Goal: Task Accomplishment & Management: Use online tool/utility

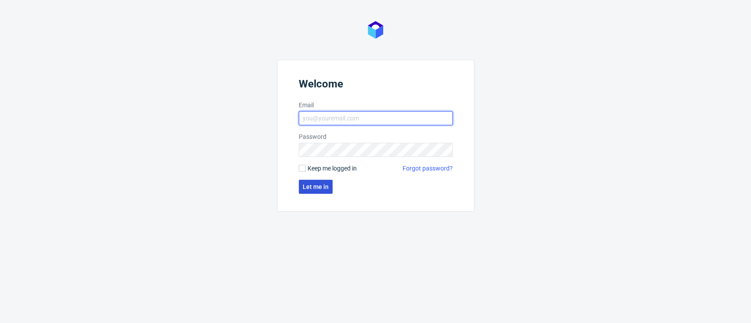
type input "[EMAIL_ADDRESS][PERSON_NAME][DOMAIN_NAME]"
click at [308, 189] on span "Let me in" at bounding box center [316, 187] width 26 height 6
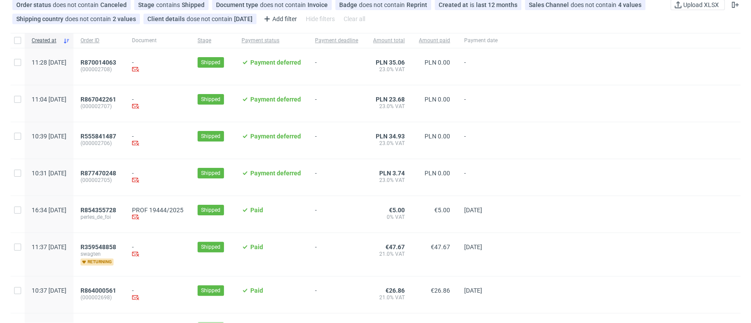
scroll to position [117, 0]
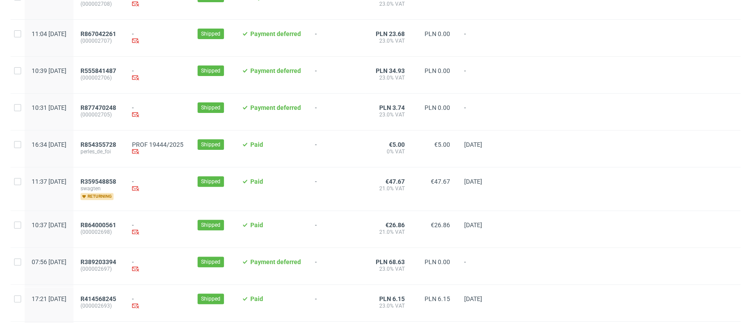
click at [120, 139] on div "R854355728 perles_de_foi" at bounding box center [98, 149] width 51 height 36
click at [116, 144] on span "R854355728" at bounding box center [98, 144] width 36 height 7
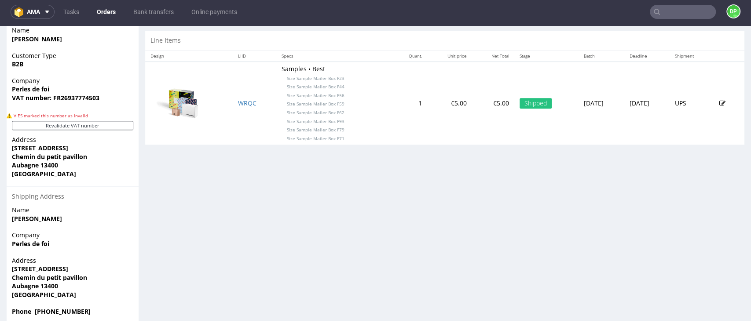
scroll to position [448, 0]
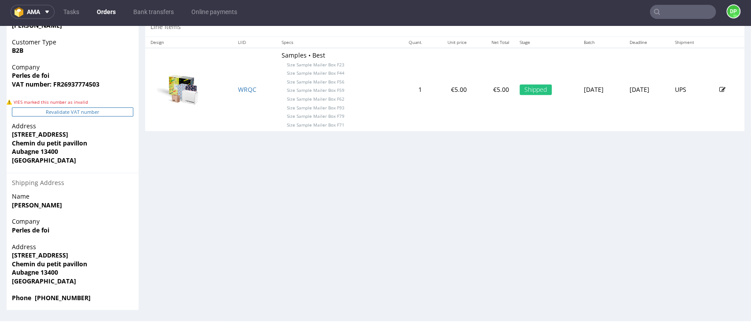
click at [93, 113] on button "Revalidate VAT number" at bounding box center [72, 111] width 121 height 9
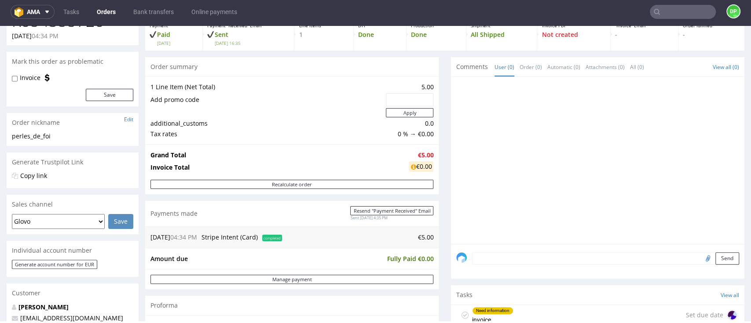
scroll to position [0, 0]
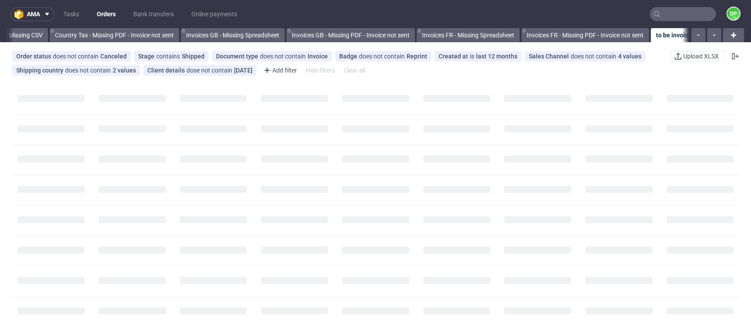
scroll to position [0, 1026]
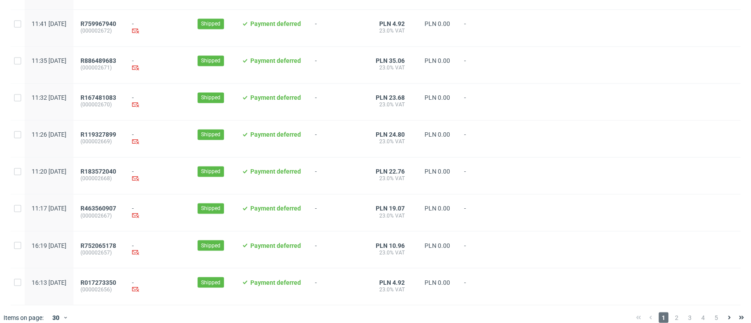
scroll to position [925, 0]
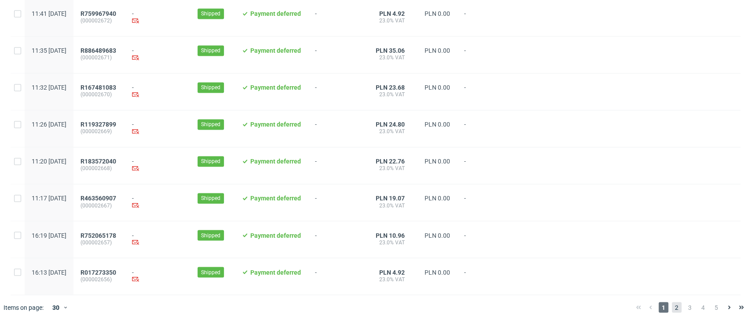
click at [671, 308] on span "2" at bounding box center [676, 307] width 10 height 11
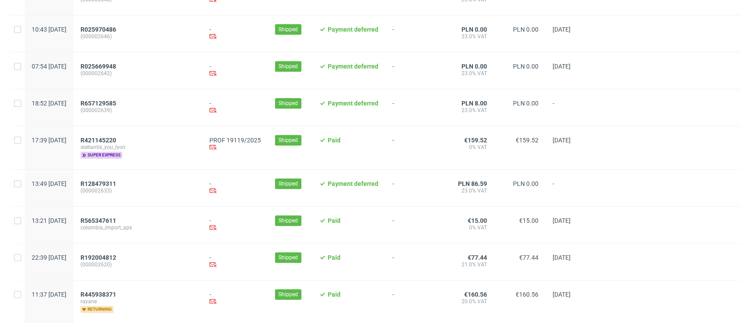
scroll to position [234, 0]
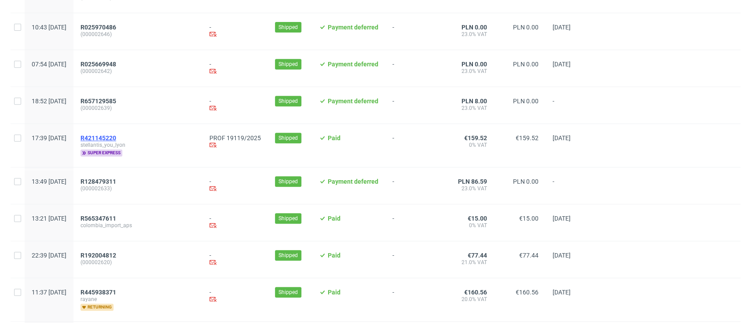
click at [116, 137] on span "R421145220" at bounding box center [98, 138] width 36 height 7
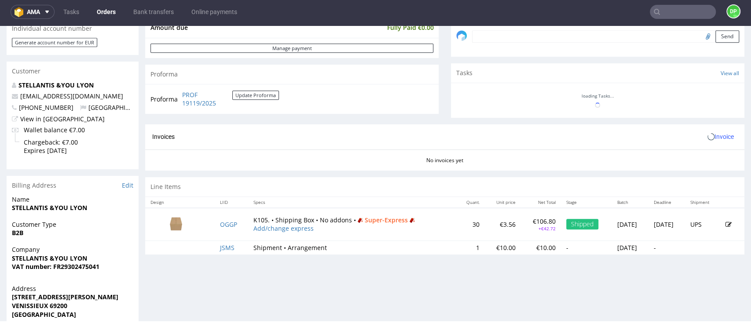
scroll to position [436, 0]
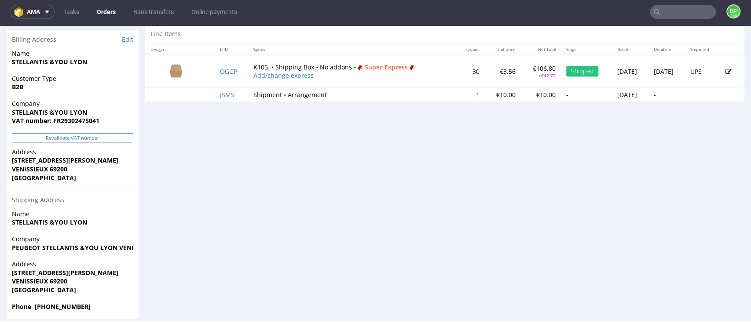
click at [116, 139] on button "Revalidate VAT number" at bounding box center [72, 137] width 121 height 9
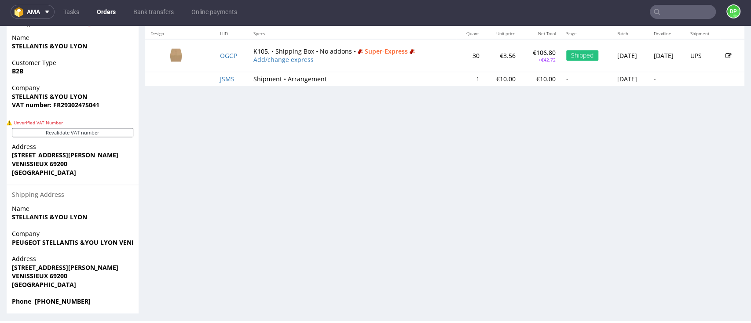
scroll to position [456, 0]
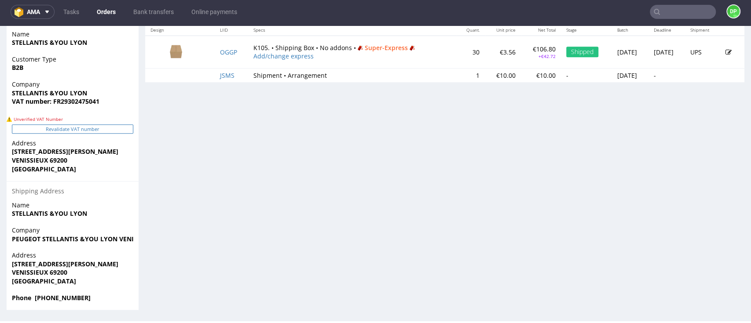
click at [88, 130] on button "Revalidate VAT number" at bounding box center [72, 128] width 121 height 9
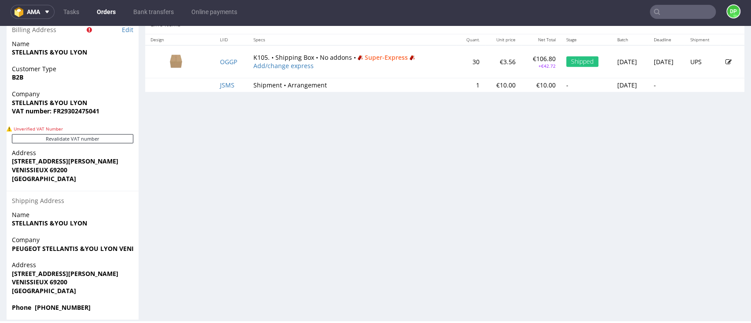
scroll to position [446, 0]
click at [60, 139] on button "Revalidate VAT number" at bounding box center [72, 138] width 121 height 9
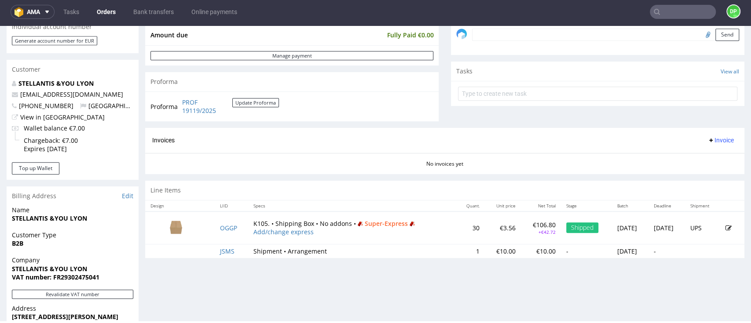
scroll to position [445, 0]
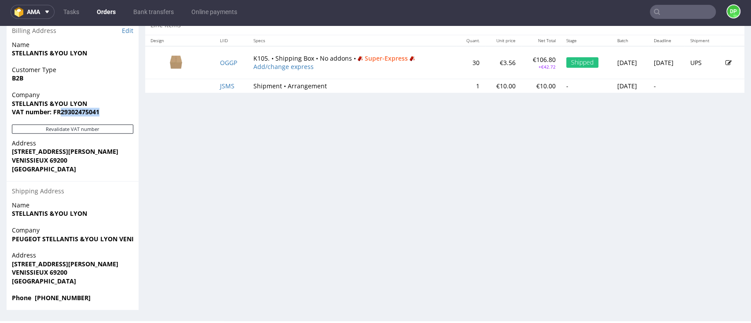
drag, startPoint x: 99, startPoint y: 113, endPoint x: 59, endPoint y: 113, distance: 39.6
click at [59, 113] on span "VAT number: FR29302475041" at bounding box center [72, 112] width 121 height 9
copy strong "29302475041"
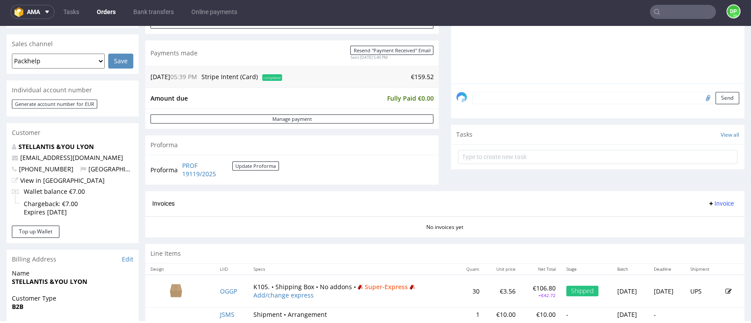
scroll to position [234, 0]
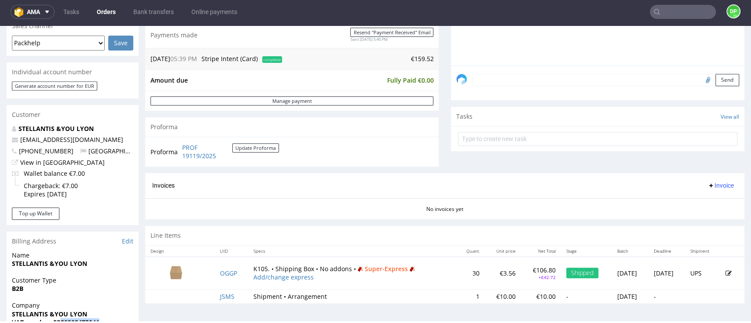
click at [707, 186] on span "Invoice" at bounding box center [720, 185] width 26 height 7
click at [695, 204] on span "Generate" at bounding box center [702, 204] width 43 height 9
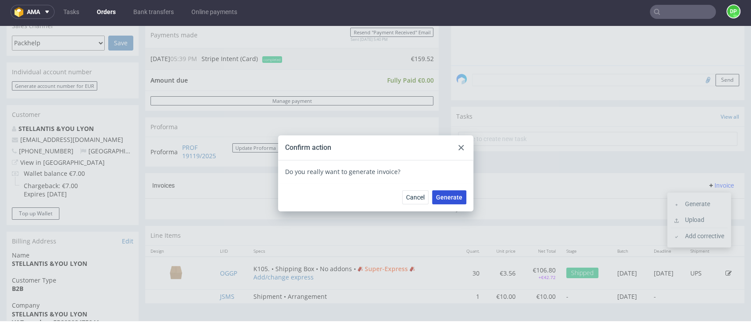
click at [441, 200] on span "Generate" at bounding box center [449, 197] width 26 height 6
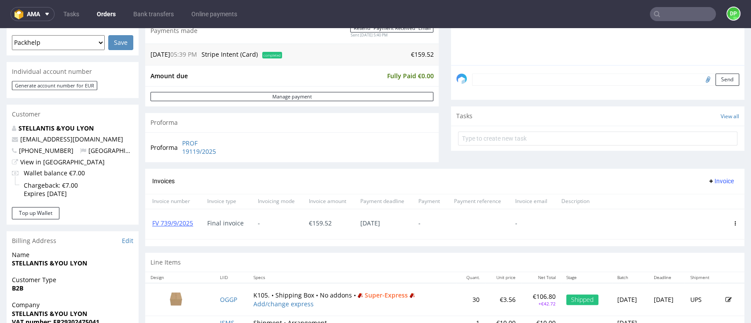
scroll to position [234, 0]
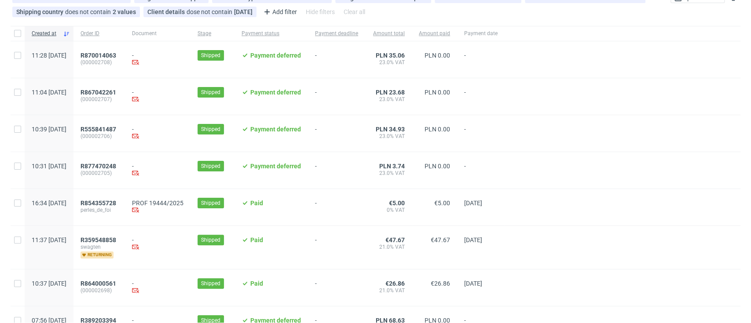
scroll to position [117, 0]
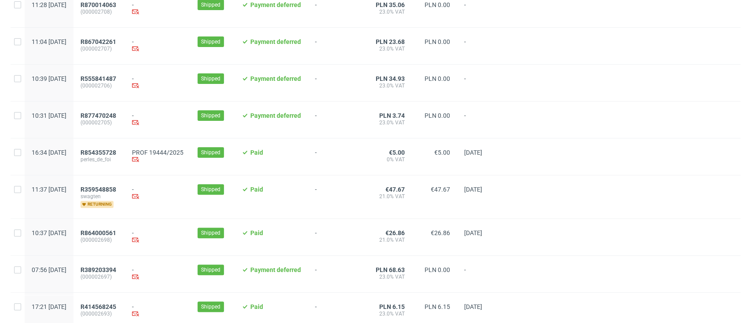
scroll to position [117, 0]
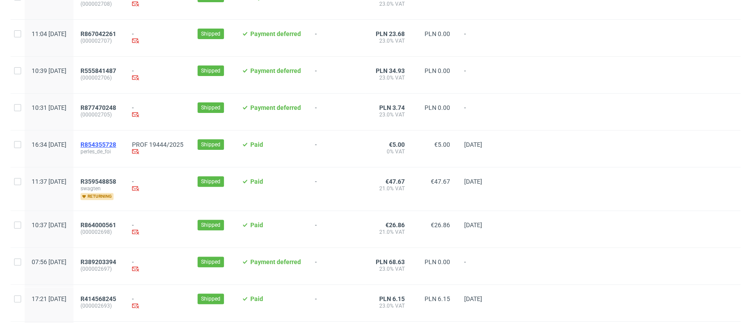
click at [116, 147] on span "R854355728" at bounding box center [98, 144] width 36 height 7
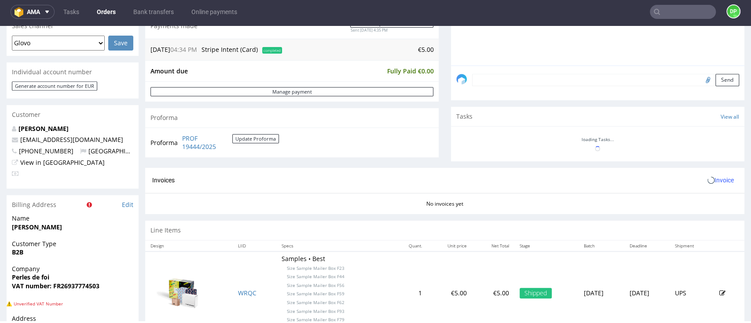
scroll to position [234, 0]
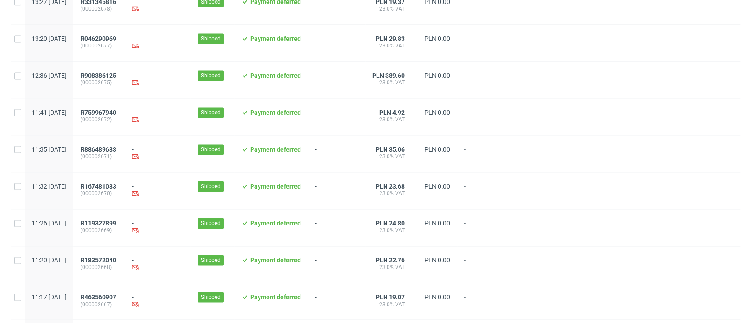
scroll to position [925, 0]
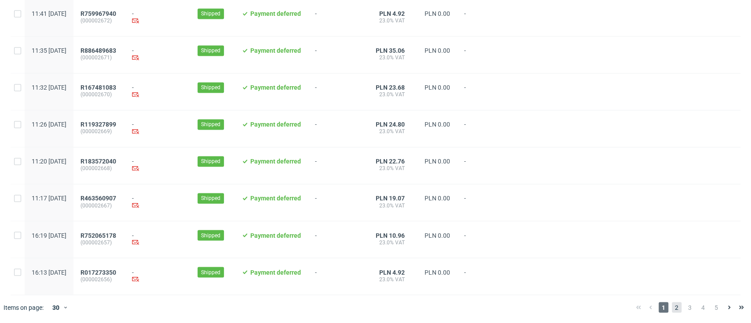
click at [671, 310] on span "2" at bounding box center [676, 307] width 10 height 11
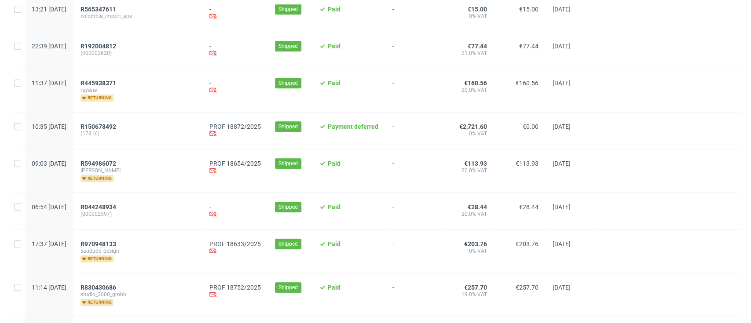
scroll to position [410, 0]
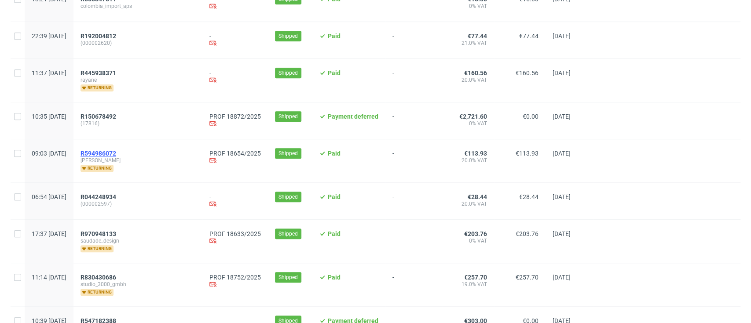
click at [116, 157] on span "R594986072" at bounding box center [98, 153] width 36 height 7
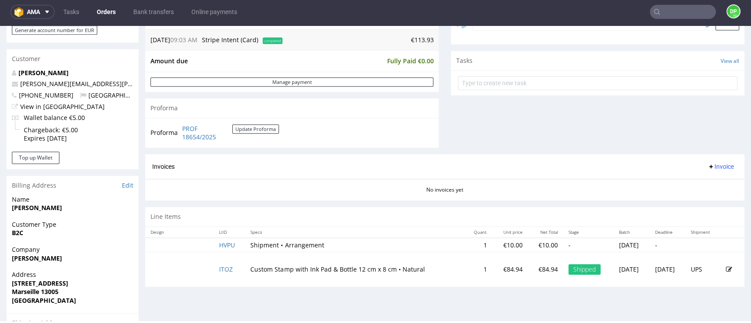
scroll to position [305, 0]
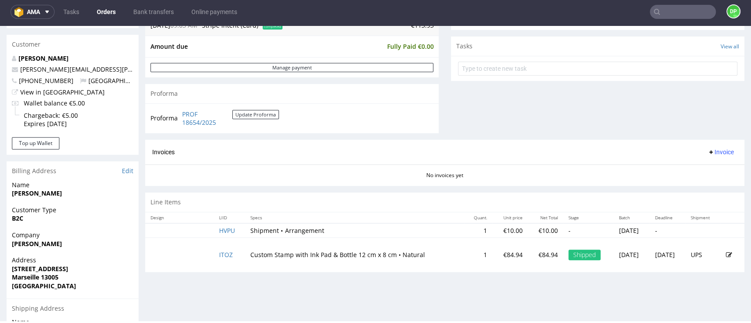
click at [709, 153] on span "Invoice" at bounding box center [720, 152] width 26 height 7
click at [706, 177] on li "Generate" at bounding box center [698, 171] width 57 height 16
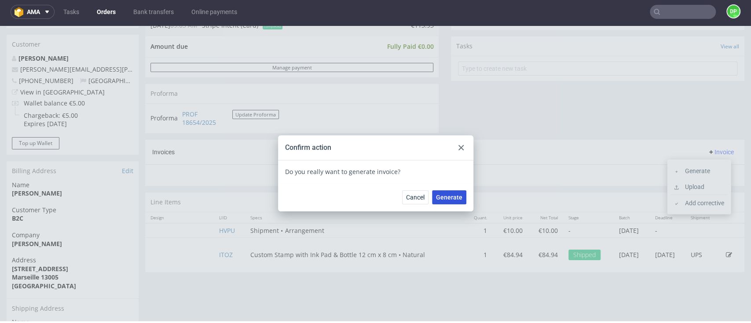
click at [447, 197] on span "Generate" at bounding box center [449, 197] width 26 height 6
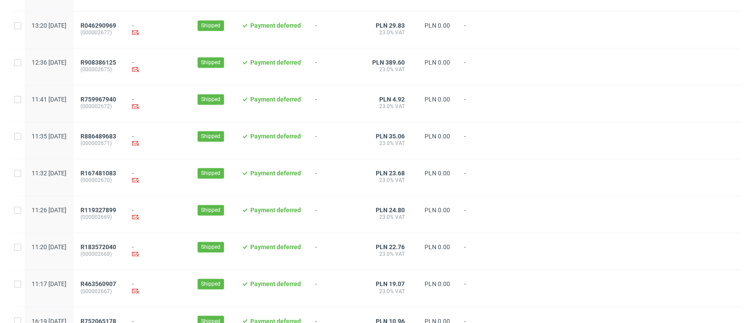
scroll to position [925, 0]
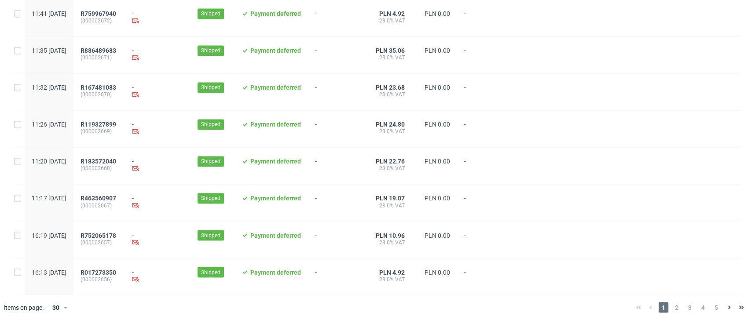
click at [197, 307] on div at bounding box center [361, 307] width 533 height 25
click at [725, 305] on icon at bounding box center [728, 307] width 7 height 7
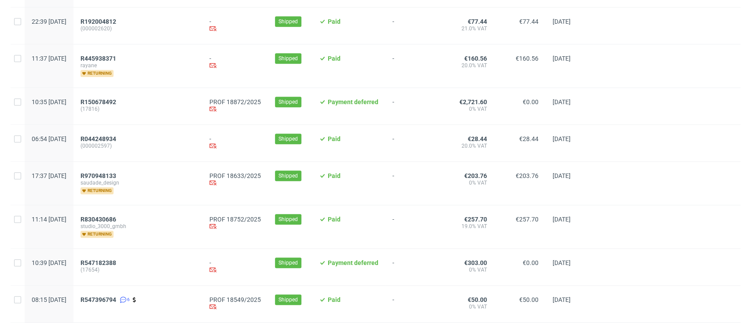
scroll to position [410, 0]
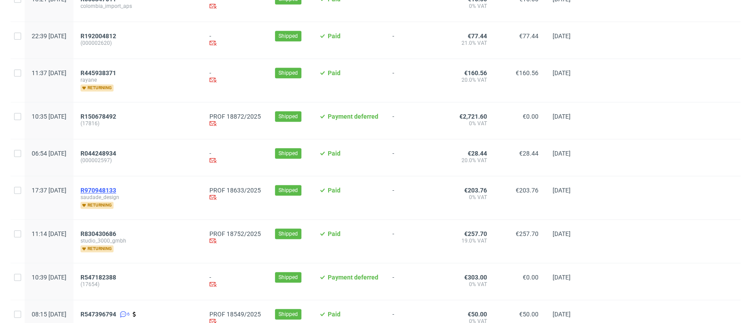
click at [116, 190] on span "R970948133" at bounding box center [98, 190] width 36 height 7
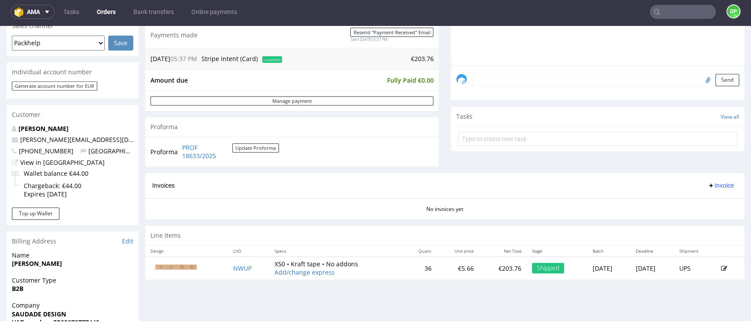
scroll to position [352, 0]
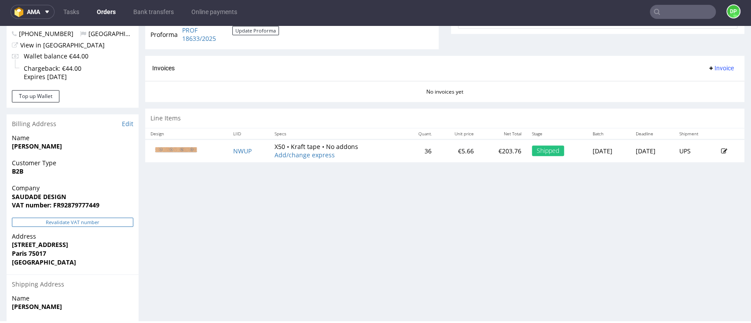
click at [91, 221] on button "Revalidate VAT number" at bounding box center [72, 222] width 121 height 9
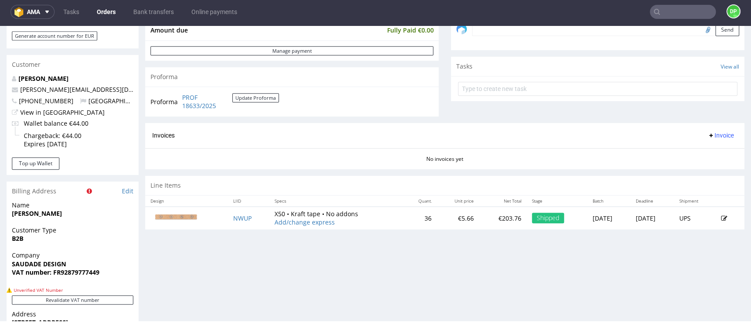
scroll to position [456, 0]
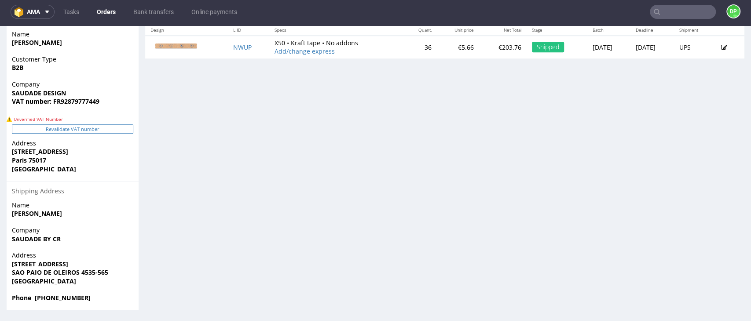
click at [67, 127] on button "Revalidate VAT number" at bounding box center [72, 128] width 121 height 9
drag, startPoint x: 106, startPoint y: 104, endPoint x: 62, endPoint y: 104, distance: 44.0
click at [62, 104] on span "VAT number: FR92879777449" at bounding box center [72, 101] width 121 height 9
copy strong "92879777449"
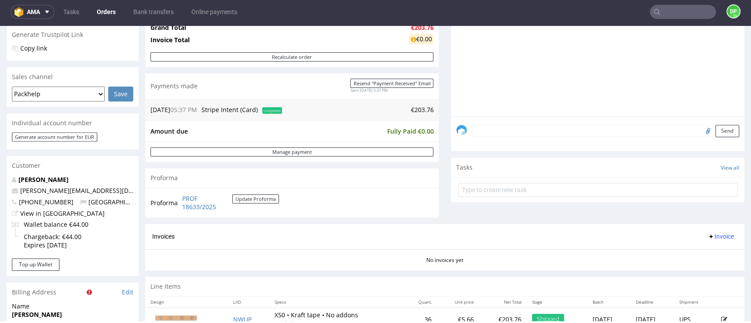
scroll to position [176, 0]
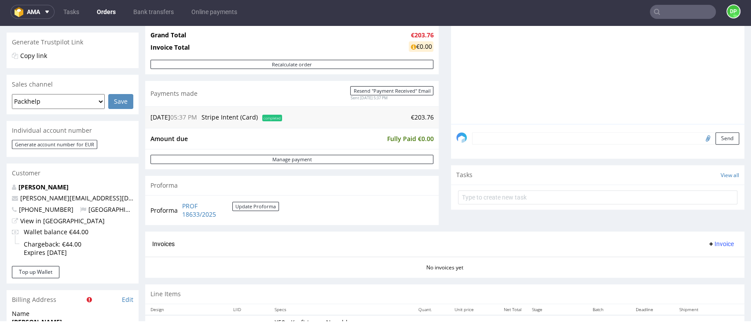
click at [482, 137] on textarea at bounding box center [605, 138] width 267 height 12
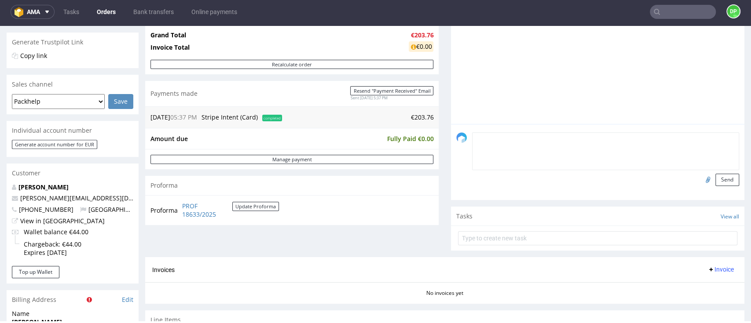
click at [700, 176] on input "file" at bounding box center [706, 179] width 12 height 11
type input "C:\fakepath\Zrzut ekranu 2025-09-15 101441.png"
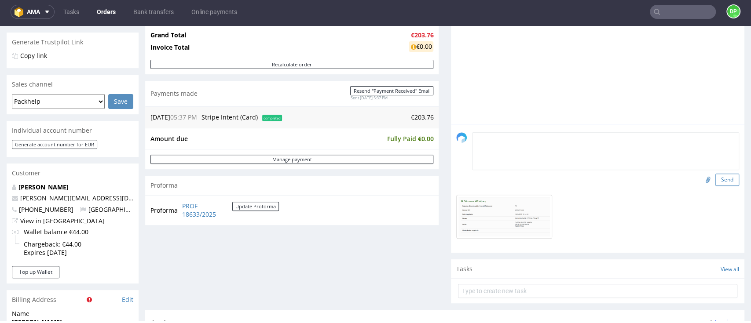
click at [715, 179] on button "Send" at bounding box center [727, 180] width 24 height 12
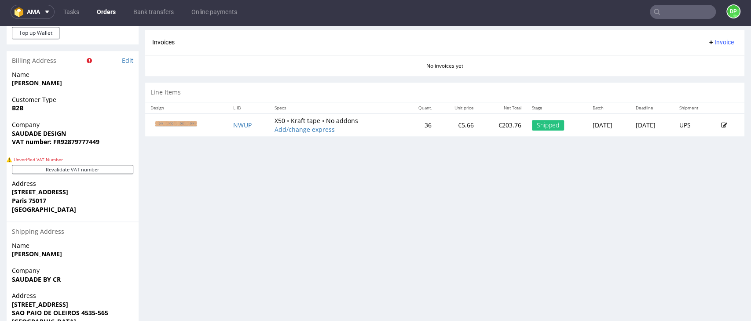
scroll to position [397, 0]
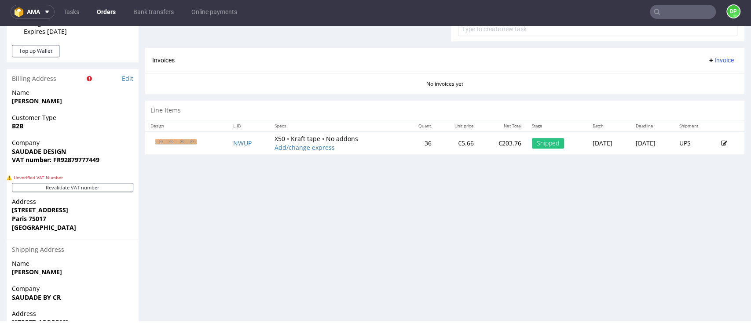
click at [707, 61] on span "Invoice" at bounding box center [720, 60] width 26 height 7
click at [700, 80] on span "Generate" at bounding box center [702, 78] width 43 height 9
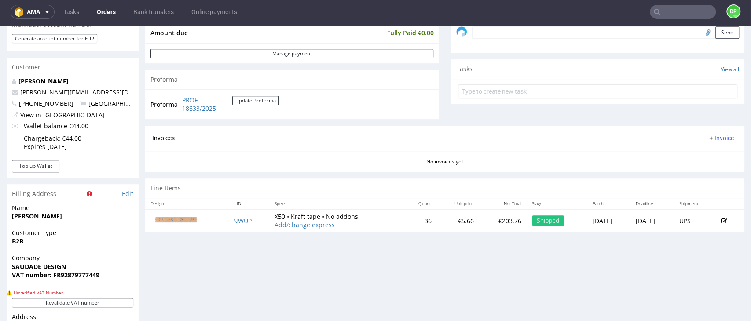
scroll to position [293, 0]
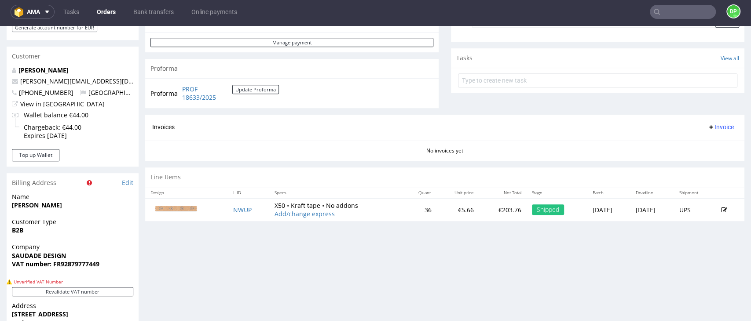
click at [707, 126] on icon at bounding box center [710, 127] width 7 height 7
click at [698, 147] on span "Generate" at bounding box center [702, 145] width 43 height 9
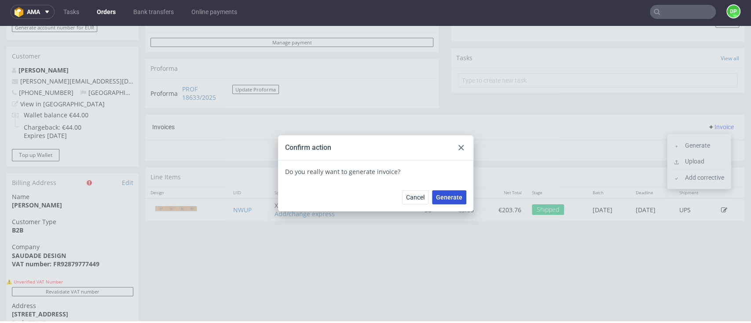
click at [457, 198] on span "Generate" at bounding box center [449, 197] width 26 height 6
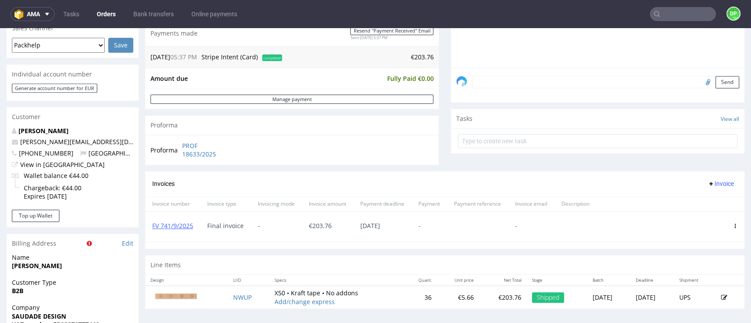
scroll to position [293, 0]
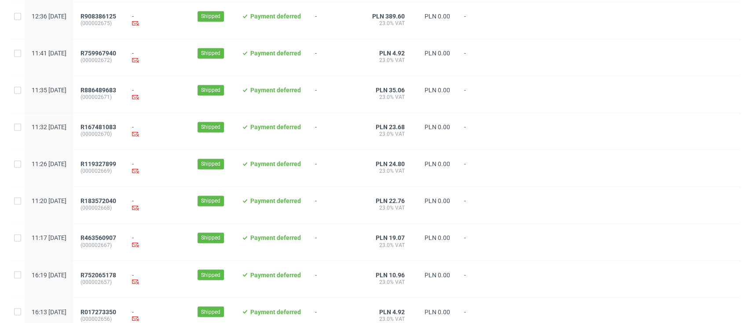
scroll to position [925, 0]
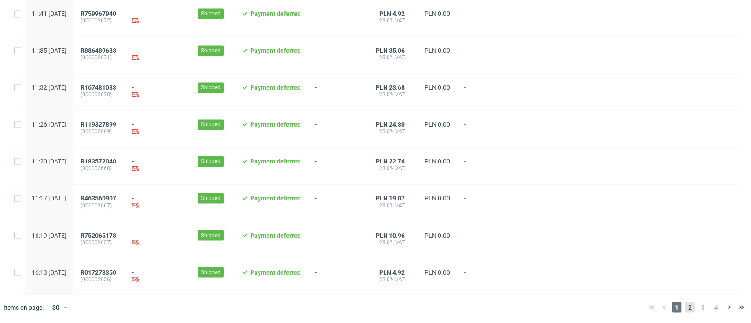
click at [685, 310] on span "2" at bounding box center [690, 307] width 10 height 11
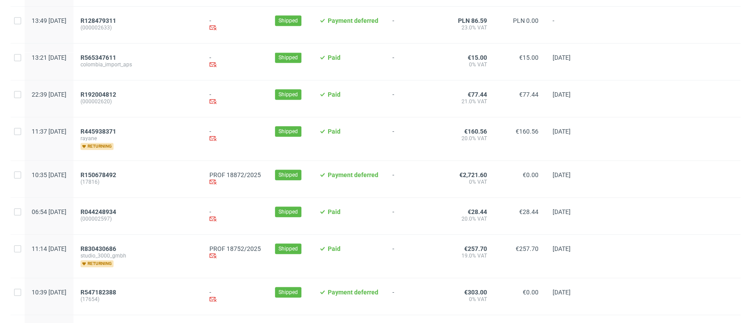
scroll to position [410, 0]
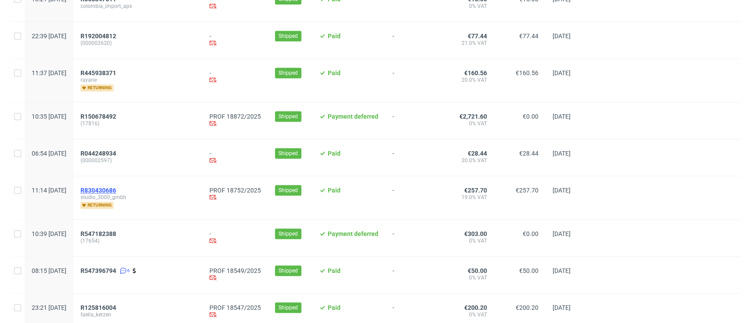
click at [116, 191] on span "R830430686" at bounding box center [98, 190] width 36 height 7
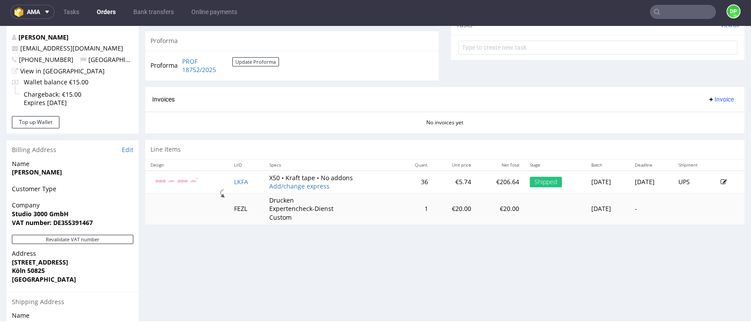
scroll to position [352, 0]
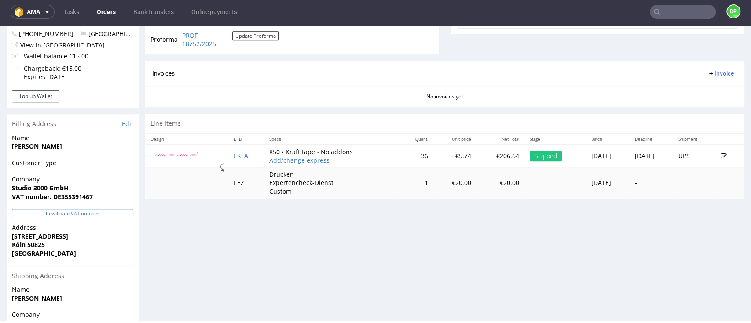
click at [59, 214] on button "Revalidate VAT number" at bounding box center [72, 213] width 121 height 9
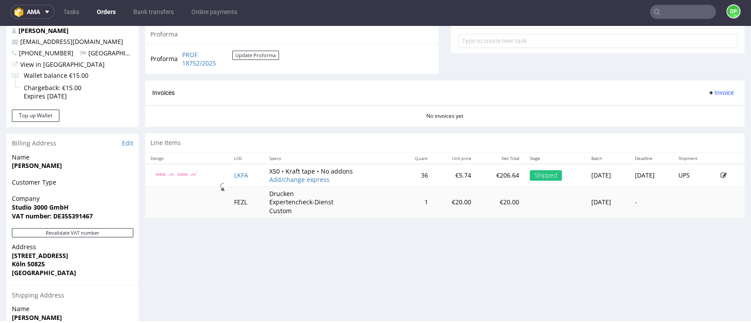
scroll to position [328, 0]
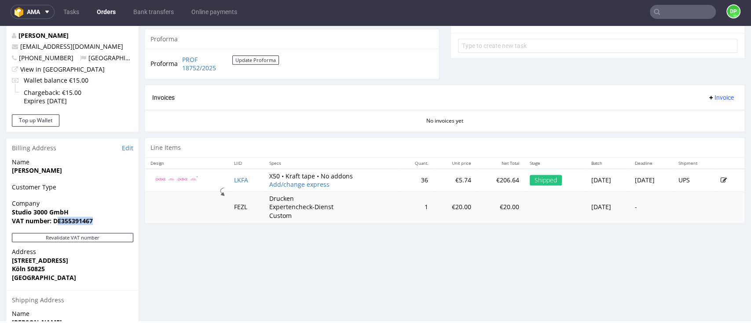
drag, startPoint x: 99, startPoint y: 222, endPoint x: 58, endPoint y: 224, distance: 41.8
click at [58, 224] on span "VAT number: DE355391467" at bounding box center [72, 221] width 121 height 9
click at [98, 224] on span "VAT number: DE355391467" at bounding box center [72, 221] width 121 height 9
drag, startPoint x: 98, startPoint y: 224, endPoint x: 66, endPoint y: 220, distance: 31.9
click at [63, 224] on span "VAT number: DE355391467" at bounding box center [72, 221] width 121 height 9
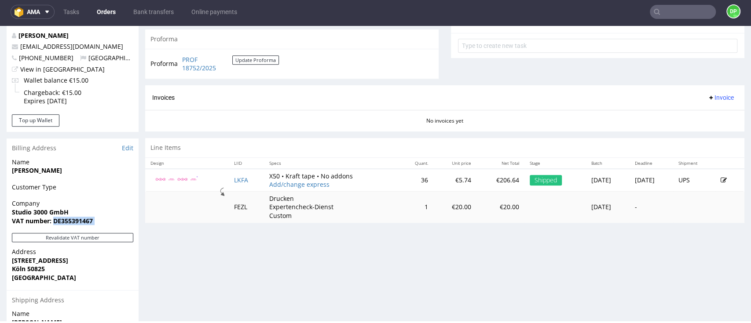
click at [103, 221] on span "VAT number: DE355391467" at bounding box center [72, 221] width 121 height 9
drag, startPoint x: 193, startPoint y: 284, endPoint x: 171, endPoint y: 274, distance: 24.2
click at [193, 284] on div "Progress Payment Paid Tue 02 Sep Payment “Received” Email Sent Thu 4 Sep 08:40 …" at bounding box center [444, 77] width 599 height 701
drag, startPoint x: 59, startPoint y: 222, endPoint x: 120, endPoint y: 221, distance: 60.3
click at [120, 221] on span "VAT number: DE355391467" at bounding box center [72, 221] width 121 height 9
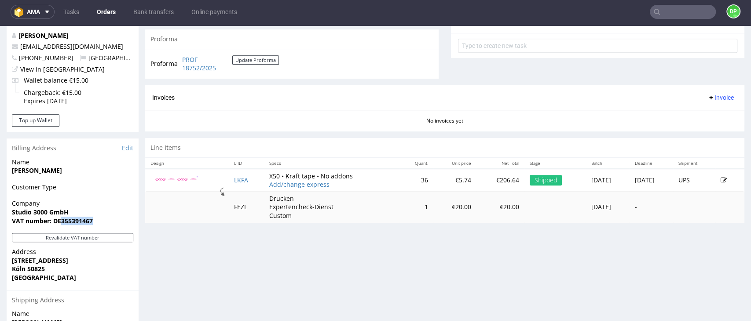
copy strong "355391467"
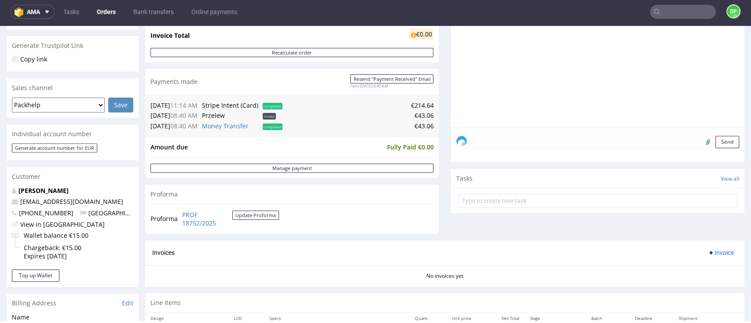
scroll to position [176, 0]
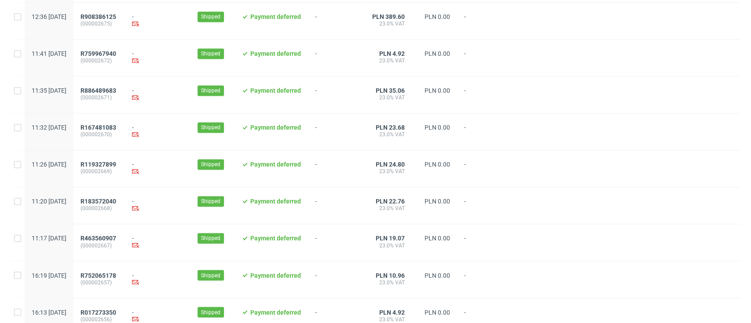
scroll to position [925, 0]
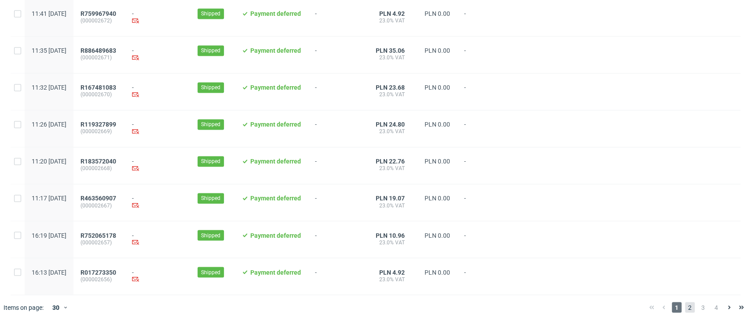
click at [685, 307] on span "2" at bounding box center [690, 307] width 10 height 11
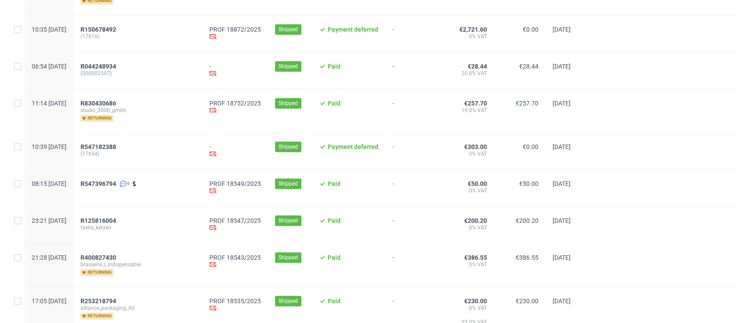
scroll to position [469, 0]
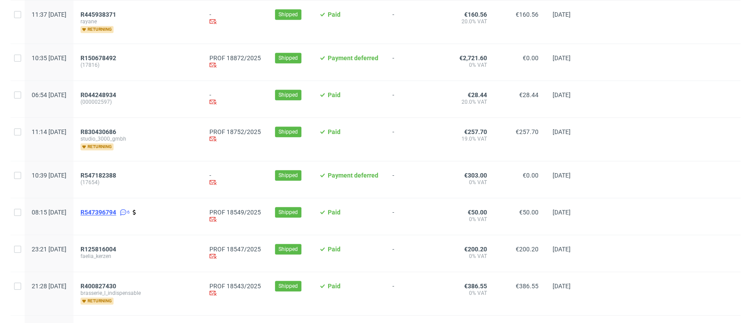
click at [116, 211] on span "R547396794" at bounding box center [98, 212] width 36 height 7
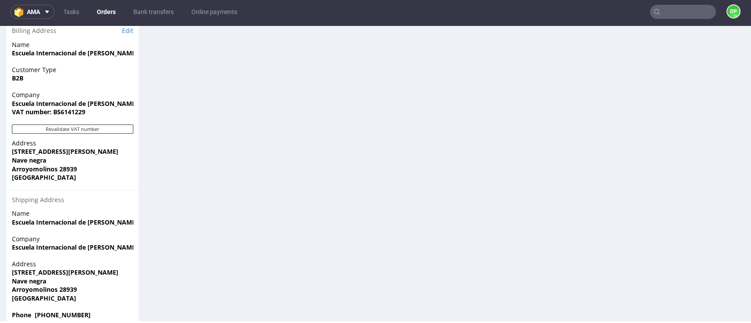
scroll to position [574, 0]
click at [81, 124] on button "Revalidate VAT number" at bounding box center [72, 128] width 121 height 9
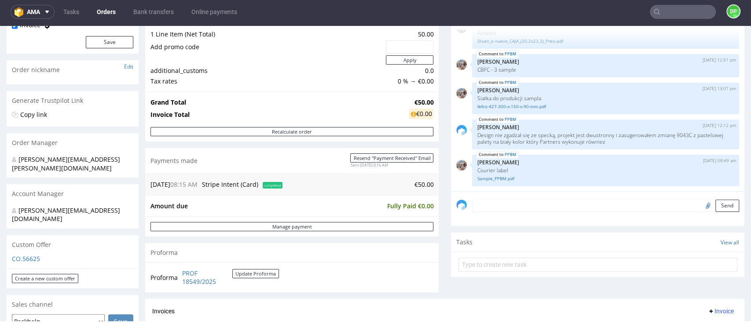
scroll to position [234, 0]
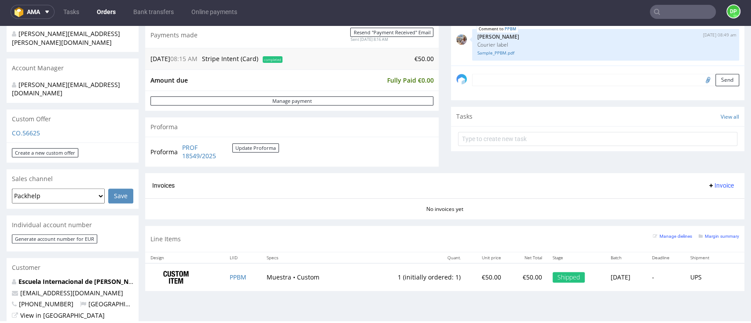
click at [707, 186] on span "Invoice" at bounding box center [720, 185] width 26 height 7
click at [688, 200] on span "Generate" at bounding box center [702, 204] width 43 height 9
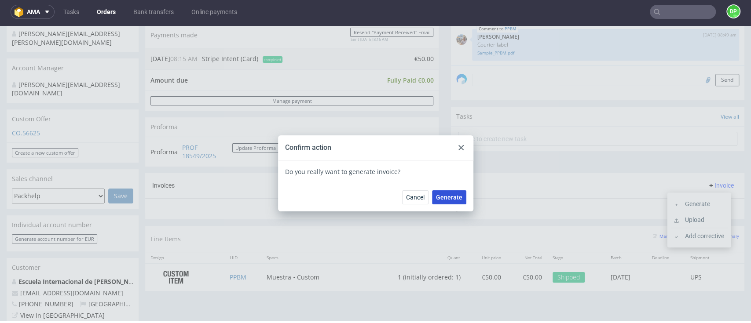
click at [452, 200] on span "Generate" at bounding box center [449, 197] width 26 height 6
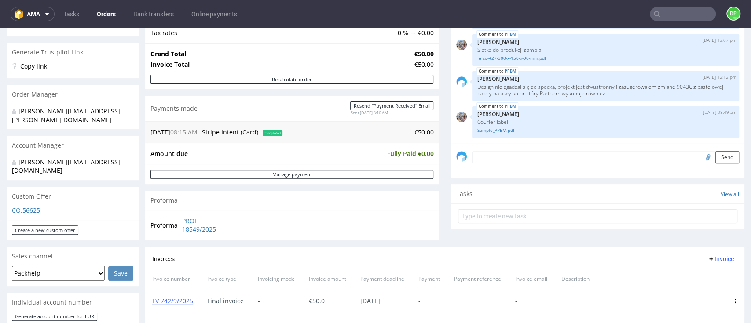
scroll to position [234, 0]
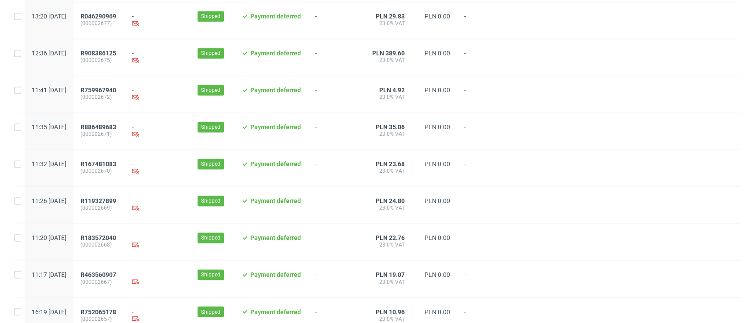
scroll to position [925, 0]
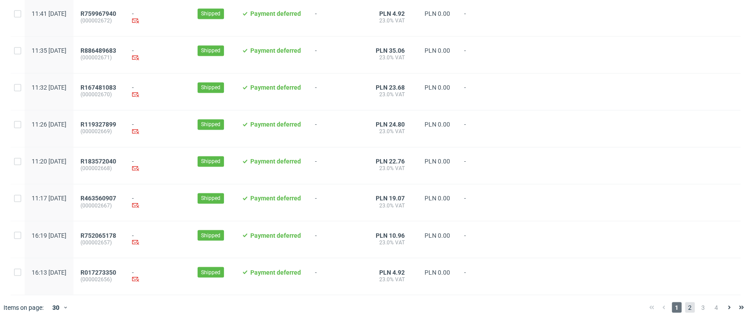
click at [685, 308] on span "2" at bounding box center [690, 307] width 10 height 11
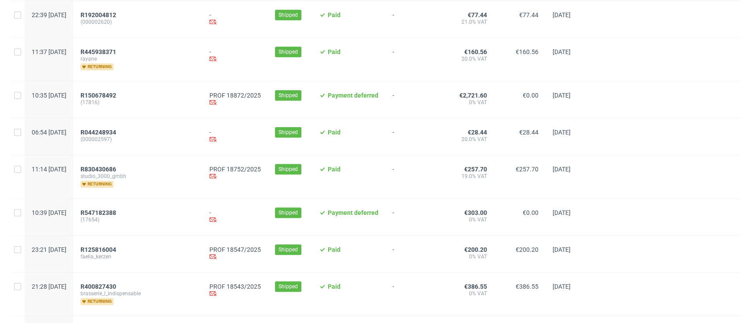
scroll to position [528, 0]
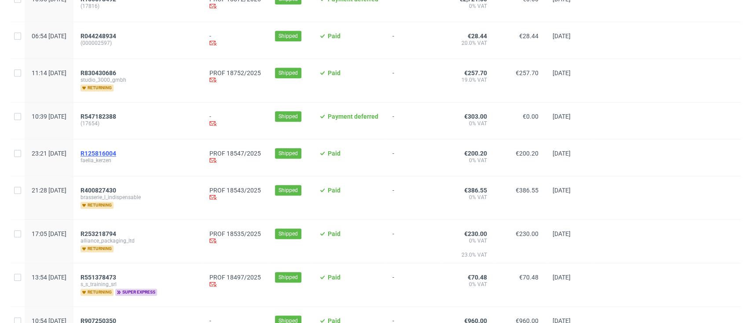
click at [116, 152] on span "R125816004" at bounding box center [98, 153] width 36 height 7
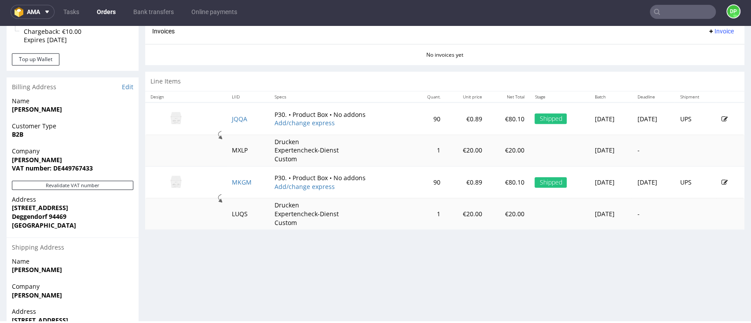
scroll to position [410, 0]
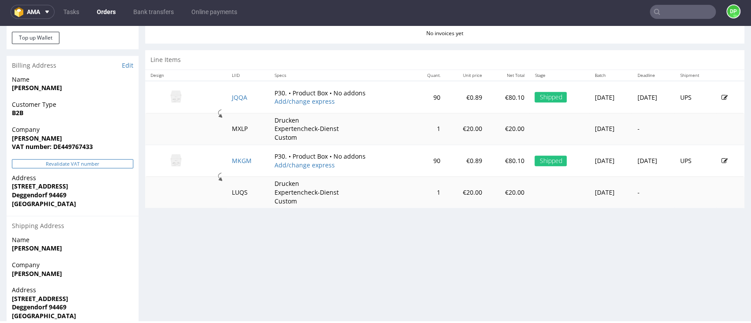
click at [59, 164] on button "Revalidate VAT number" at bounding box center [72, 163] width 121 height 9
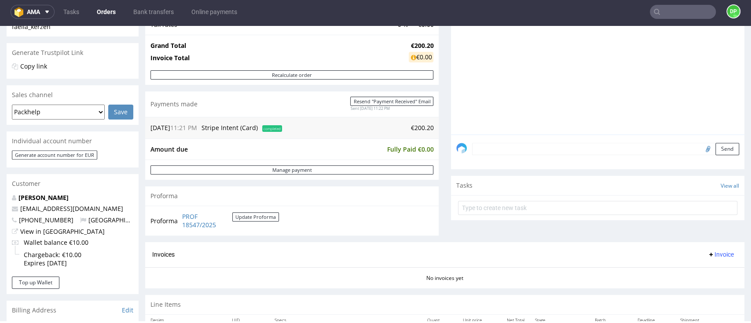
scroll to position [293, 0]
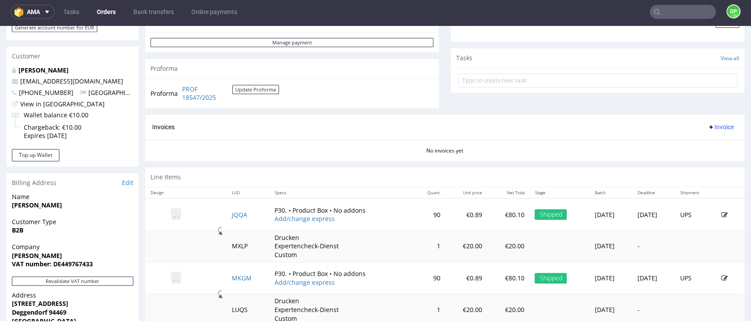
click at [707, 127] on icon at bounding box center [710, 127] width 7 height 7
click at [674, 142] on span at bounding box center [677, 145] width 7 height 7
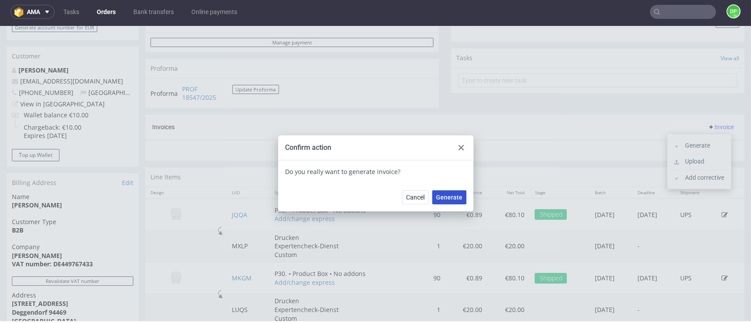
click at [448, 197] on span "Generate" at bounding box center [449, 197] width 26 height 6
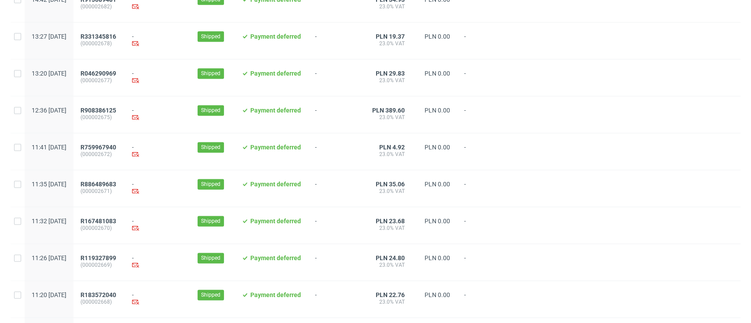
scroll to position [925, 0]
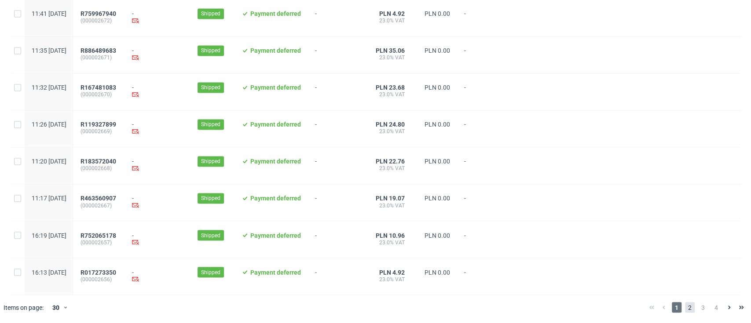
click at [685, 310] on span "2" at bounding box center [690, 307] width 10 height 11
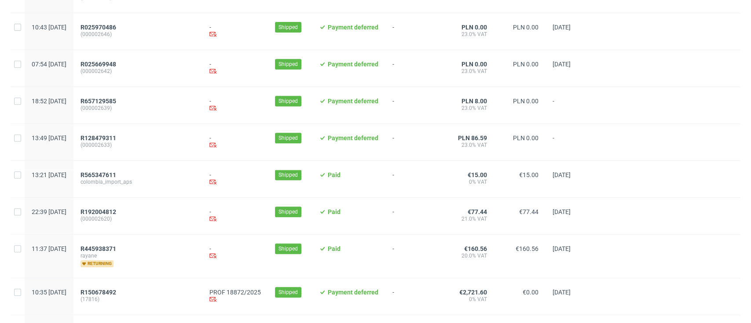
scroll to position [352, 0]
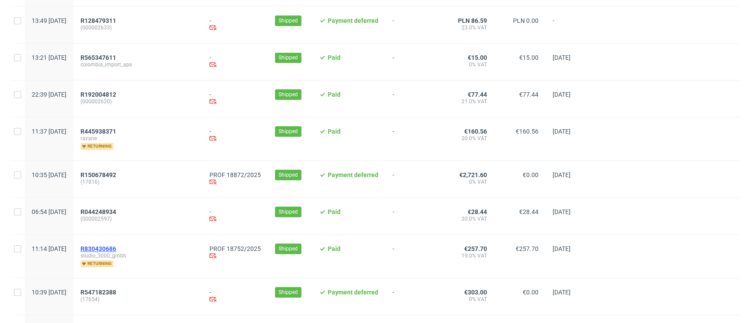
click at [116, 251] on span "R830430686" at bounding box center [98, 248] width 36 height 7
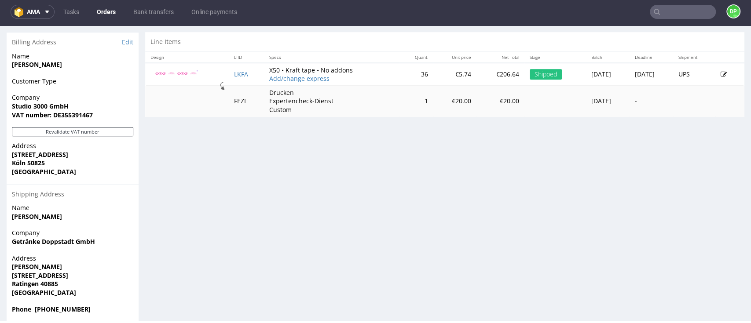
scroll to position [445, 0]
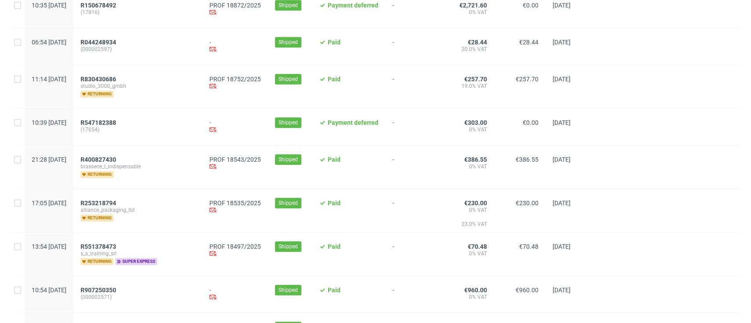
scroll to position [469, 0]
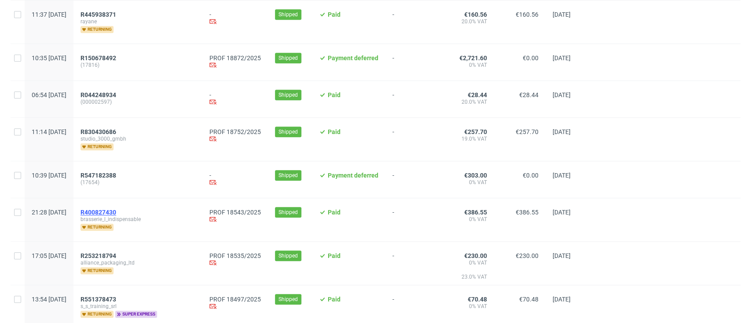
click at [116, 214] on span "R400827430" at bounding box center [98, 212] width 36 height 7
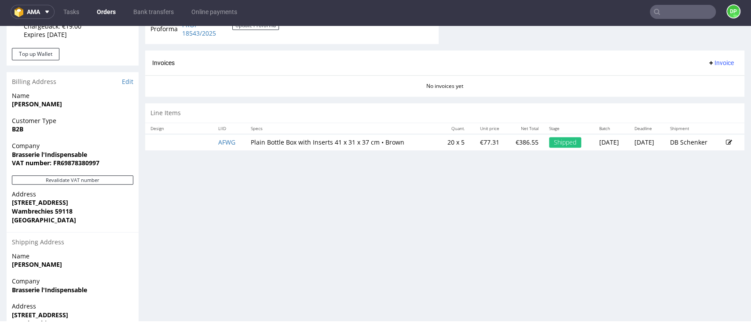
scroll to position [410, 0]
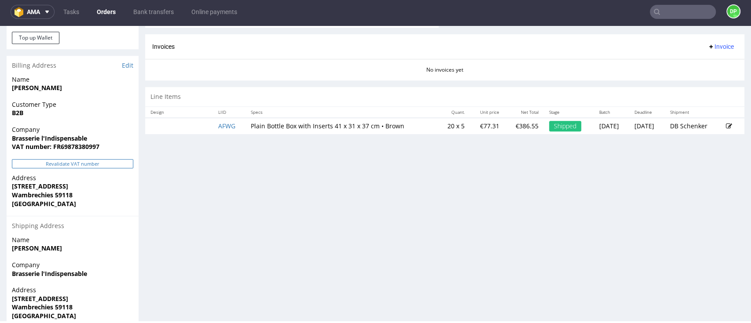
click at [98, 166] on button "Revalidate VAT number" at bounding box center [72, 163] width 121 height 9
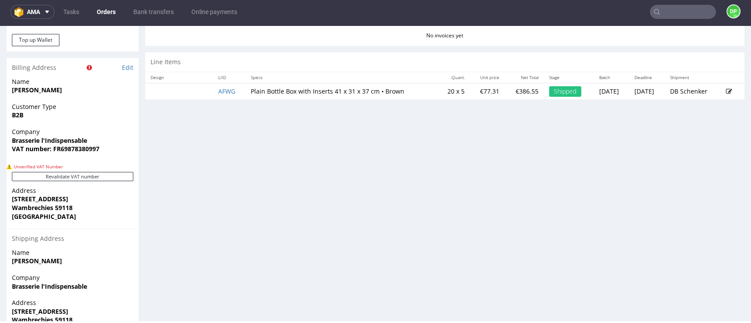
scroll to position [397, 0]
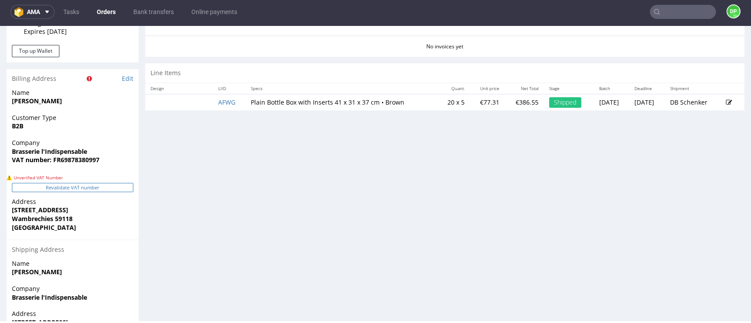
click at [87, 191] on button "Revalidate VAT number" at bounding box center [72, 187] width 121 height 9
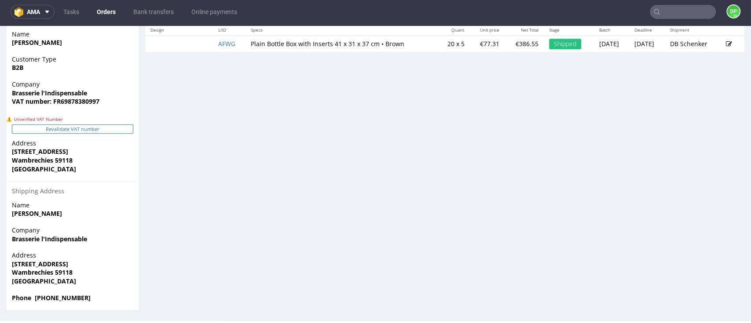
click at [88, 132] on button "Revalidate VAT number" at bounding box center [72, 128] width 121 height 9
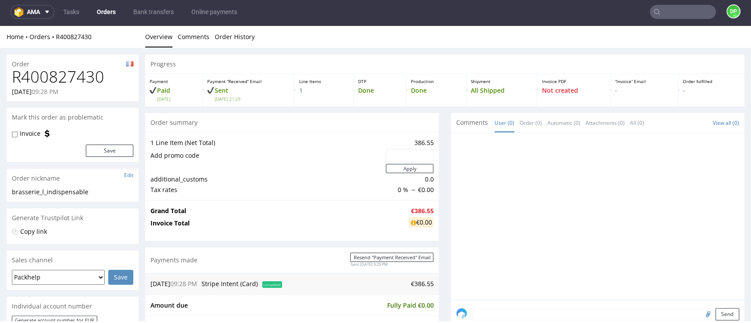
scroll to position [446, 0]
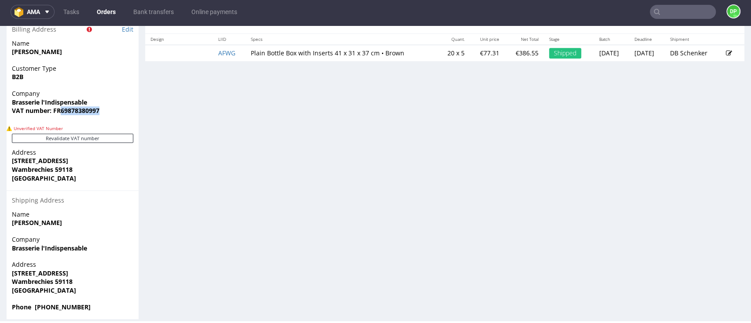
drag, startPoint x: 102, startPoint y: 116, endPoint x: 60, endPoint y: 112, distance: 42.0
click at [61, 112] on div "Company Brasserie l'Indispensable VAT number: FR69878380997" at bounding box center [73, 106] width 132 height 34
copy strong "69878380997"
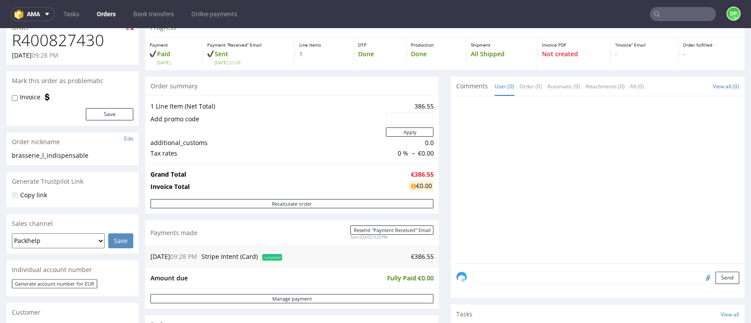
scroll to position [176, 0]
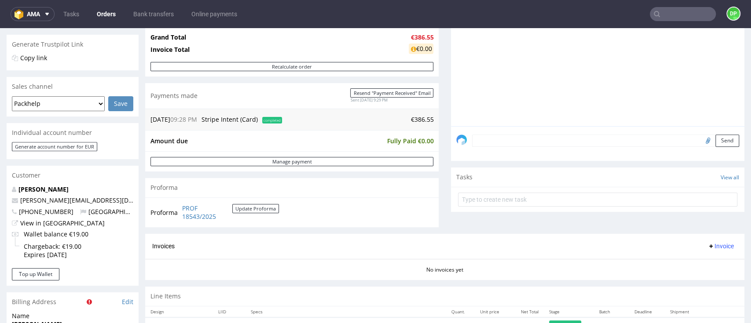
click at [700, 139] on input "file" at bounding box center [706, 140] width 12 height 11
type input "C:\fakepath\Zrzut ekranu 2025-09-15 102315.png"
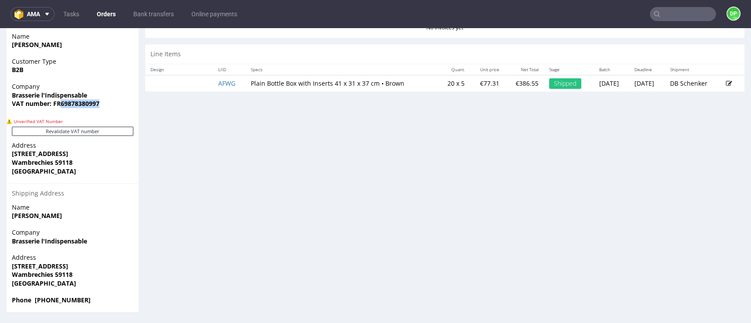
scroll to position [280, 0]
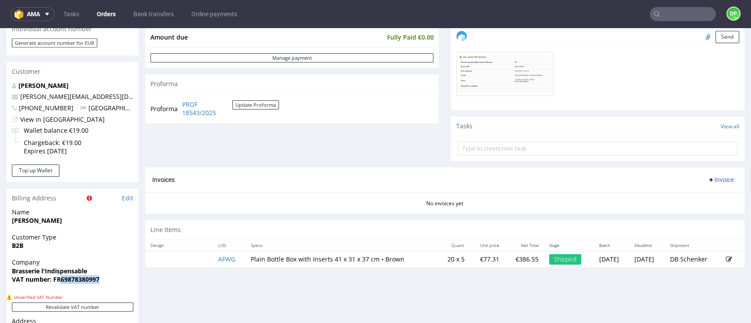
drag, startPoint x: 706, startPoint y: 181, endPoint x: 703, endPoint y: 177, distance: 5.0
click at [707, 180] on span "Invoice" at bounding box center [720, 179] width 26 height 7
click at [679, 197] on span at bounding box center [677, 197] width 7 height 7
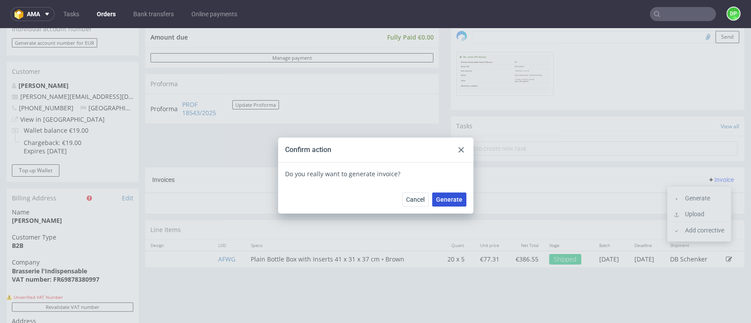
click at [441, 195] on button "Generate" at bounding box center [449, 200] width 34 height 14
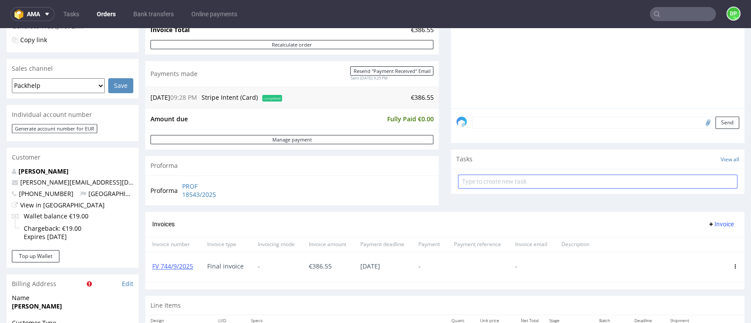
scroll to position [176, 0]
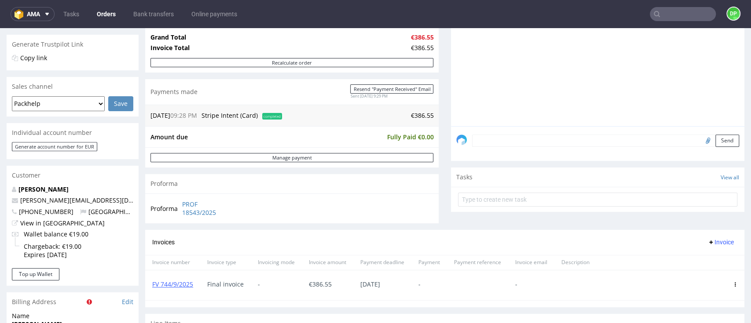
click at [700, 142] on input "file" at bounding box center [706, 140] width 12 height 11
type input "C:\fakepath\Zrzut ekranu [DATE] 102315.png"
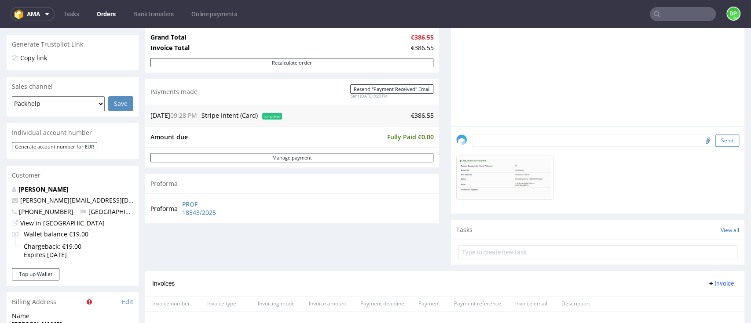
click at [715, 140] on button "Send" at bounding box center [727, 141] width 24 height 12
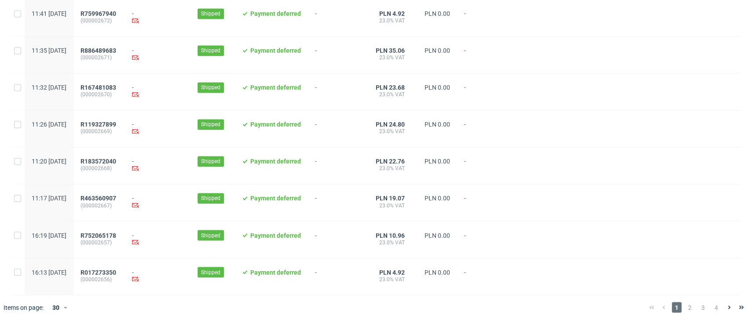
scroll to position [925, 0]
click at [685, 306] on span "2" at bounding box center [690, 307] width 10 height 11
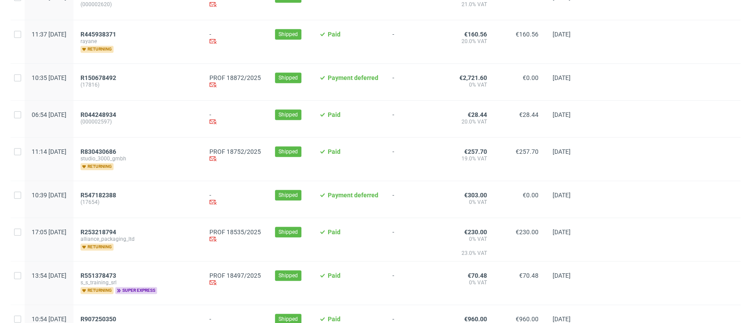
scroll to position [469, 0]
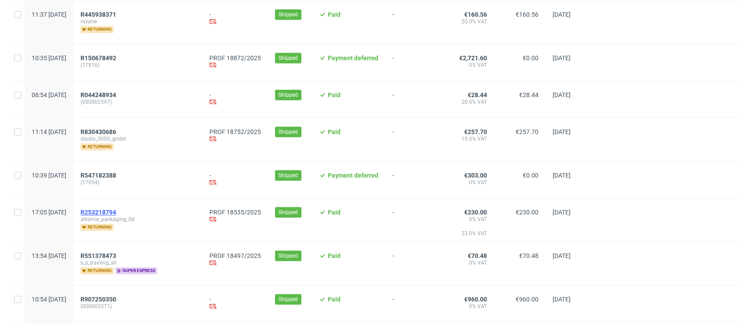
click at [116, 214] on span "R253218794" at bounding box center [98, 212] width 36 height 7
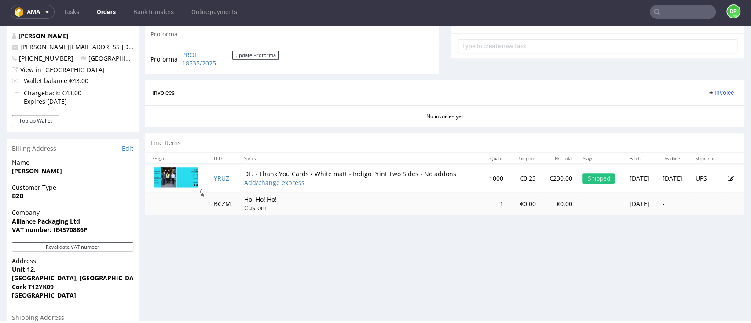
scroll to position [352, 0]
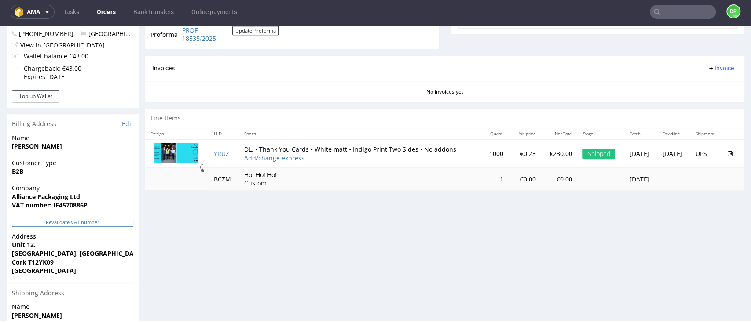
click at [85, 223] on button "Revalidate VAT number" at bounding box center [72, 222] width 121 height 9
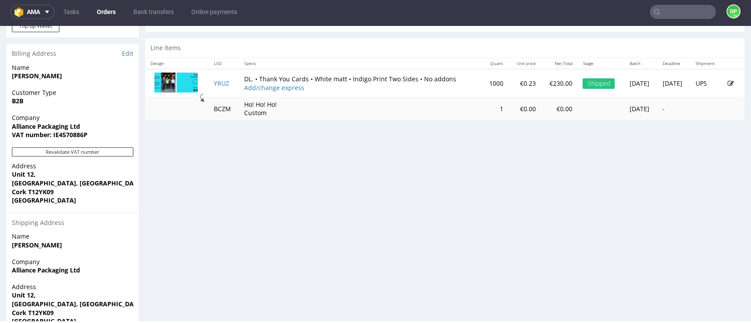
scroll to position [404, 0]
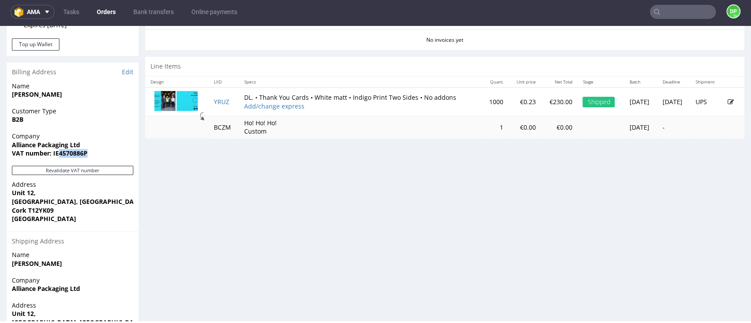
drag, startPoint x: 90, startPoint y: 155, endPoint x: 59, endPoint y: 160, distance: 31.2
click at [59, 160] on div "Company Alliance Packaging Ltd VAT number: IE4570886P" at bounding box center [73, 149] width 132 height 34
copy strong "4570886P"
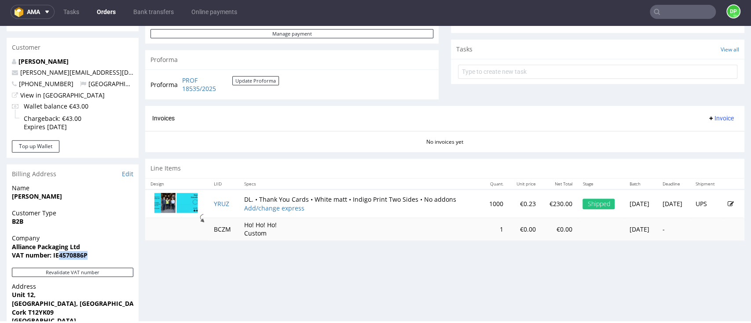
scroll to position [169, 0]
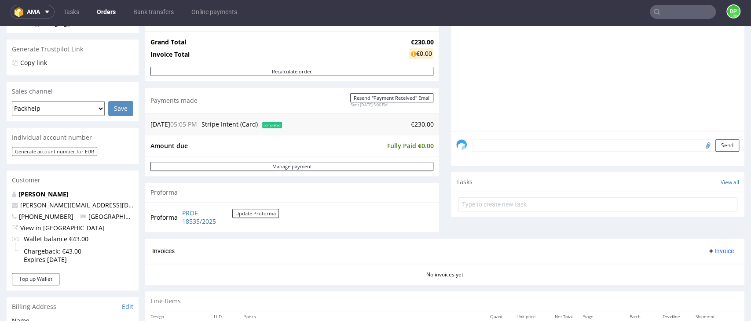
click at [700, 146] on input "file" at bounding box center [706, 144] width 12 height 11
type input "C:\fakepath\Zrzut ekranu 2025-09-15 102617.png"
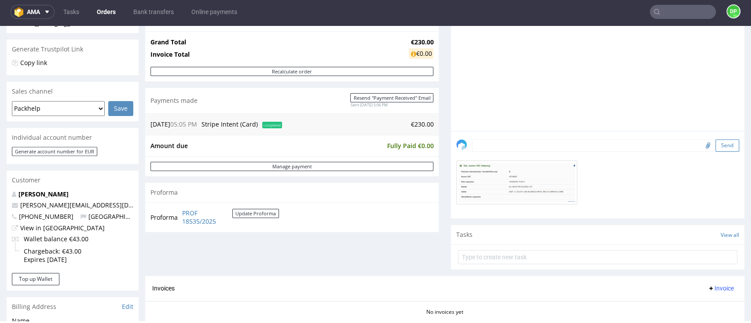
click at [715, 147] on button "Send" at bounding box center [727, 145] width 24 height 12
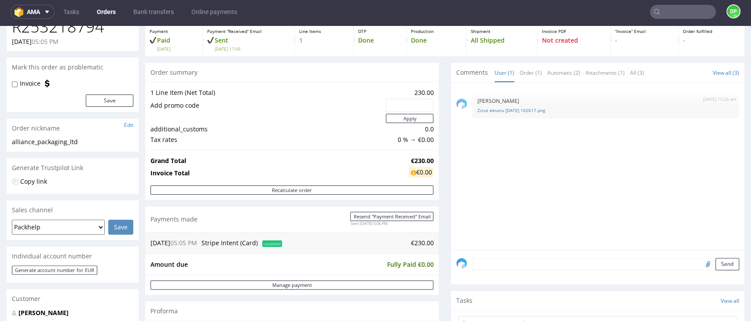
scroll to position [0, 0]
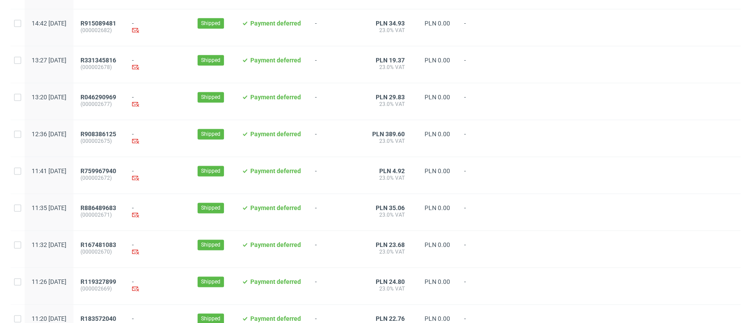
scroll to position [925, 0]
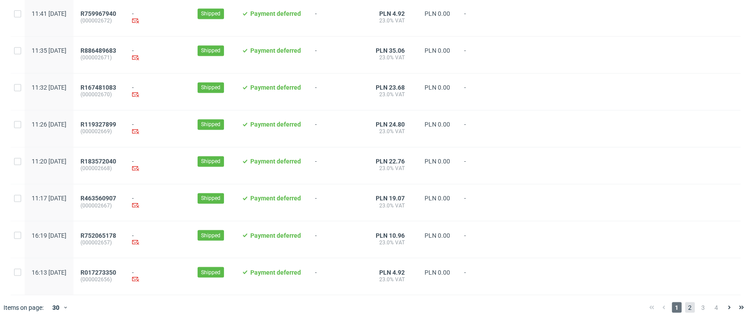
click at [685, 306] on span "2" at bounding box center [690, 307] width 10 height 11
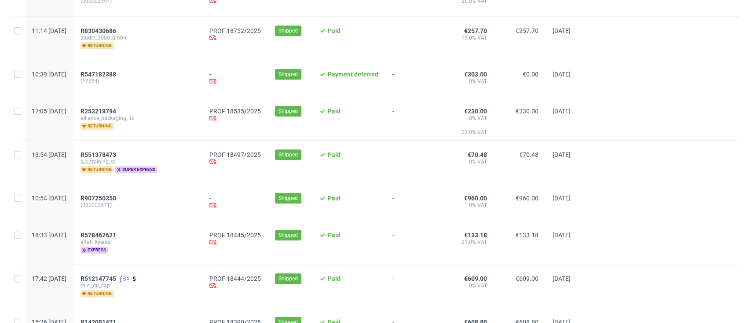
scroll to position [586, 0]
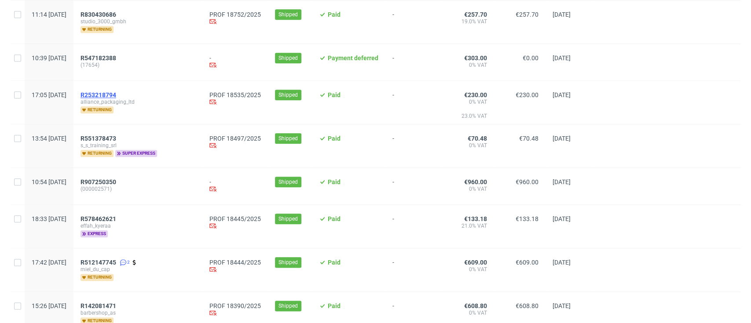
click at [116, 94] on span "R253218794" at bounding box center [98, 94] width 36 height 7
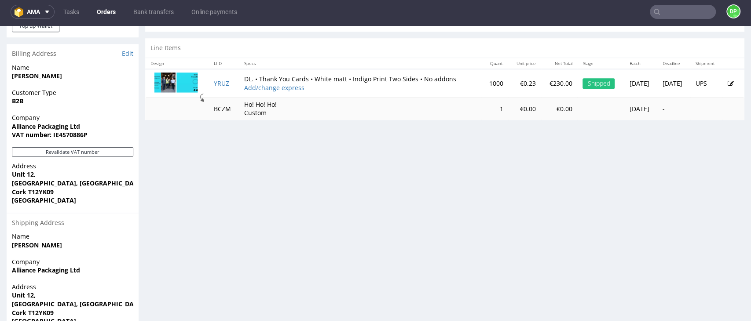
scroll to position [404, 0]
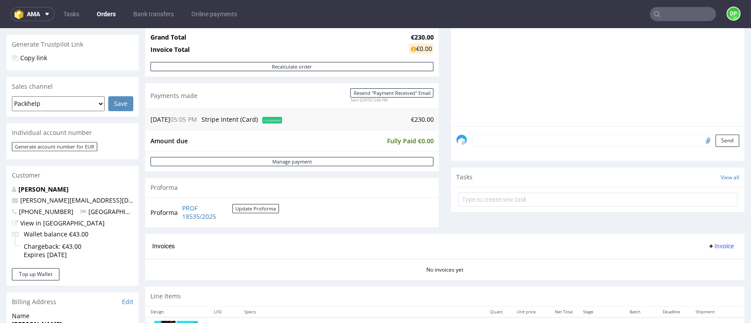
click at [710, 251] on button "Invoice" at bounding box center [720, 246] width 33 height 11
click at [700, 261] on span "Generate" at bounding box center [702, 264] width 43 height 9
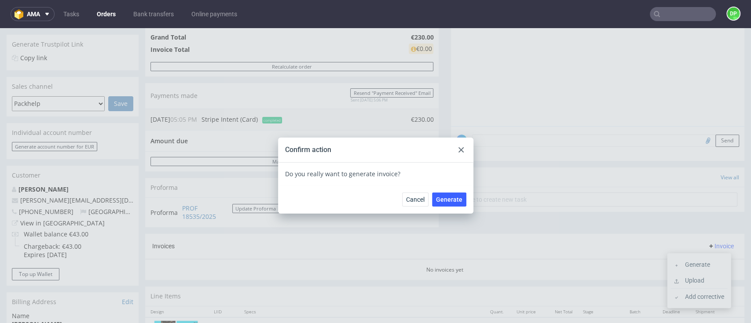
click at [463, 148] on div "Confirm action" at bounding box center [375, 150] width 195 height 25
click at [459, 147] on div at bounding box center [461, 150] width 11 height 11
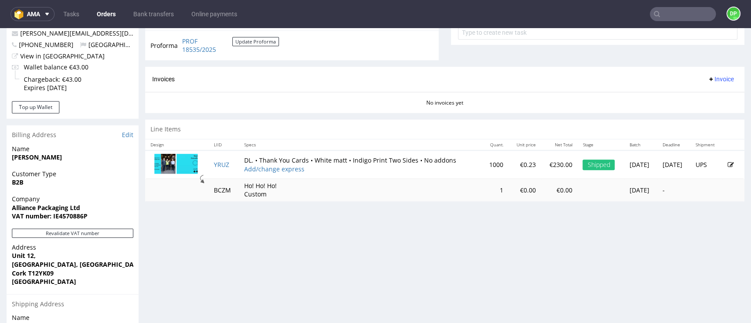
scroll to position [293, 0]
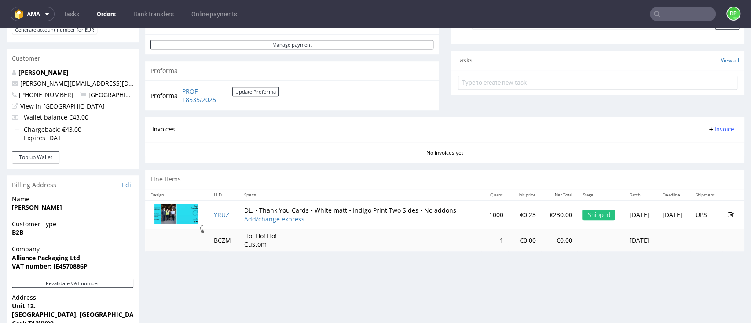
click at [707, 128] on icon at bounding box center [710, 129] width 7 height 7
click at [687, 144] on span "Generate" at bounding box center [702, 147] width 43 height 9
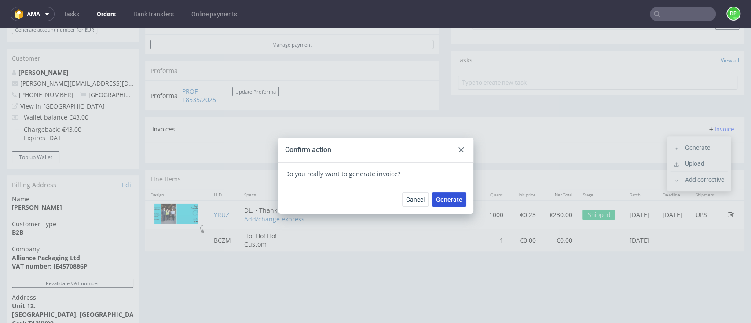
click at [436, 197] on span "Generate" at bounding box center [449, 200] width 26 height 6
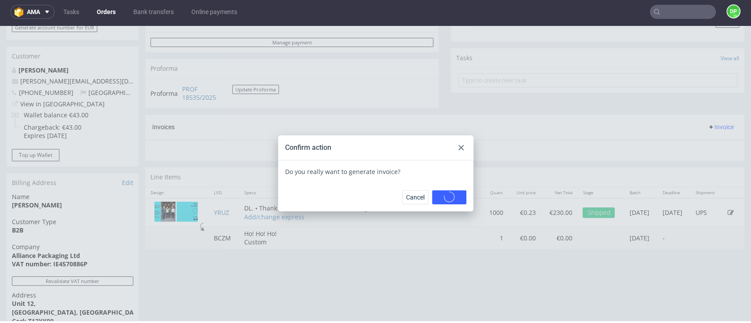
scroll to position [3, 0]
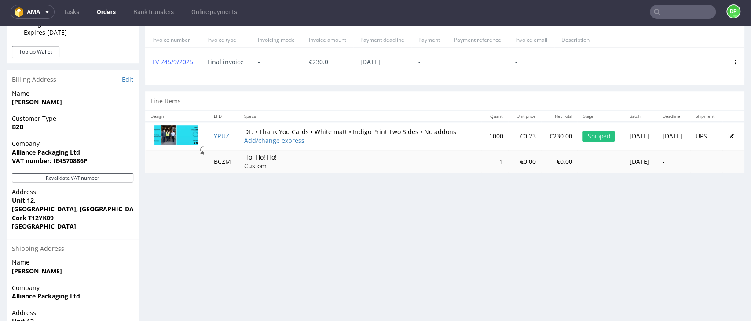
scroll to position [410, 0]
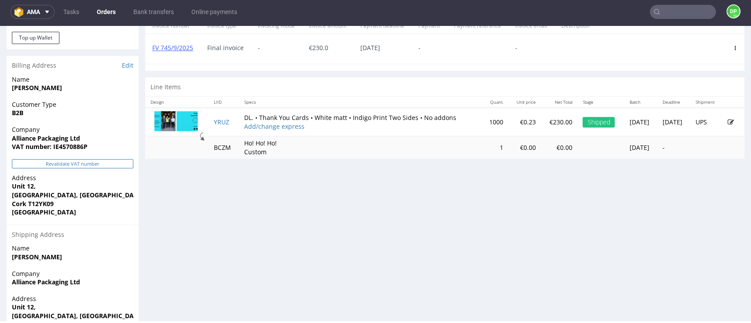
click at [95, 164] on button "Revalidate VAT number" at bounding box center [72, 163] width 121 height 9
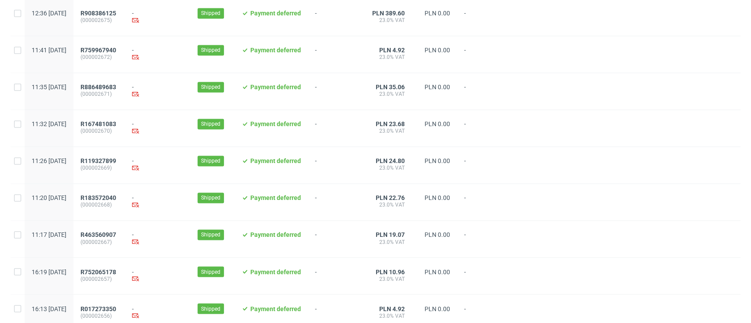
scroll to position [925, 0]
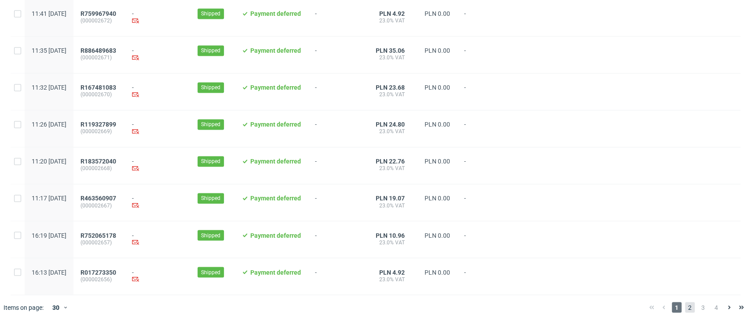
click at [685, 310] on span "2" at bounding box center [690, 307] width 10 height 11
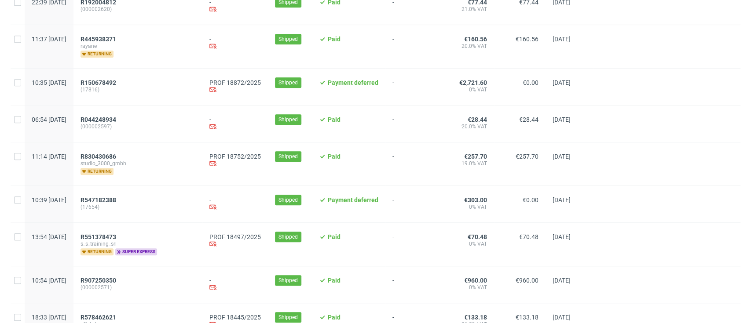
scroll to position [528, 0]
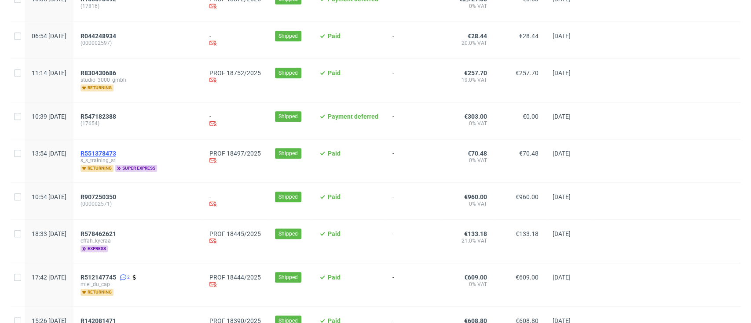
click at [116, 156] on span "R551378473" at bounding box center [98, 153] width 36 height 7
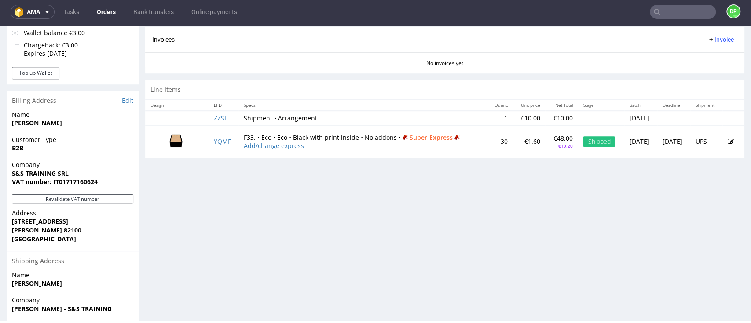
scroll to position [445, 0]
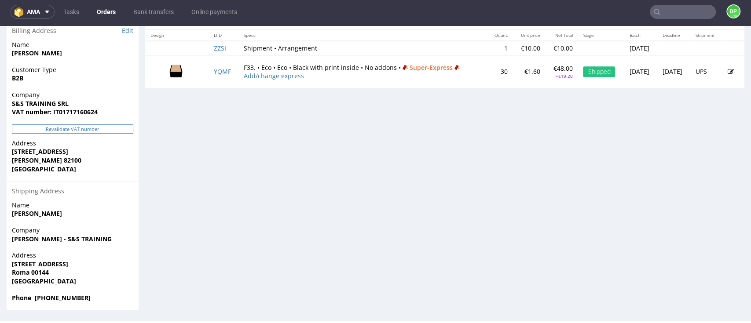
click at [39, 128] on button "Revalidate VAT number" at bounding box center [72, 128] width 121 height 9
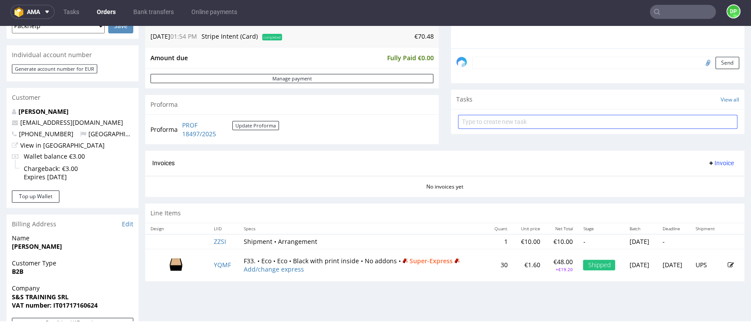
scroll to position [211, 0]
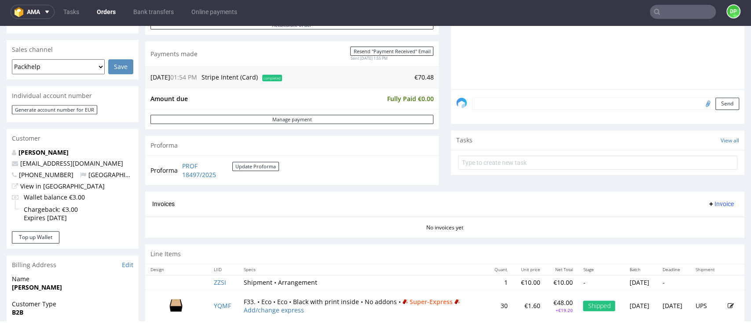
click at [711, 205] on span "Invoice" at bounding box center [720, 204] width 26 height 7
click at [700, 225] on span "Generate" at bounding box center [702, 222] width 43 height 9
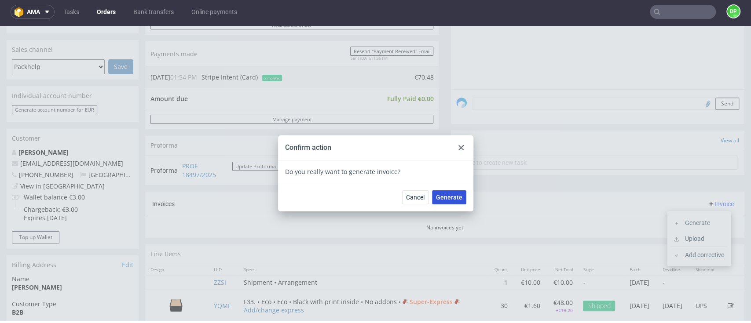
click at [442, 199] on span "Generate" at bounding box center [449, 197] width 26 height 6
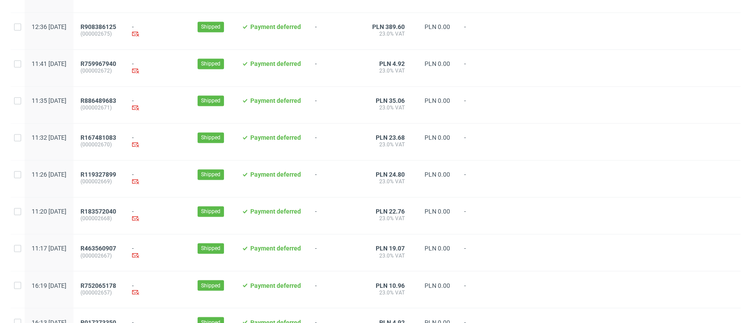
scroll to position [925, 0]
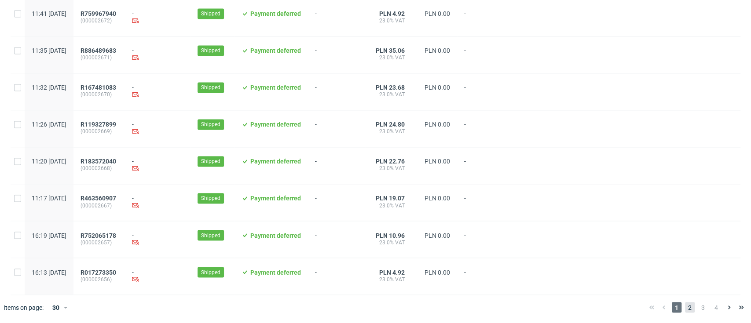
click at [685, 307] on span "2" at bounding box center [690, 307] width 10 height 11
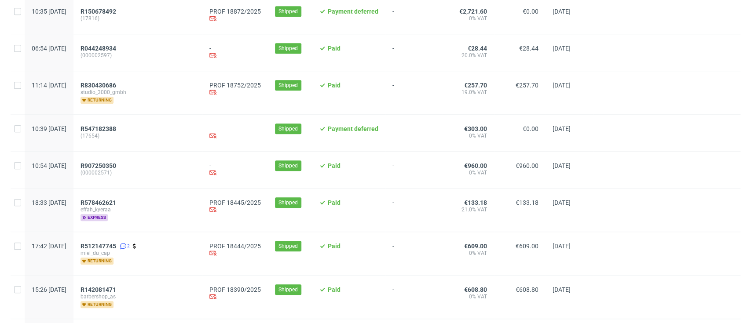
scroll to position [586, 0]
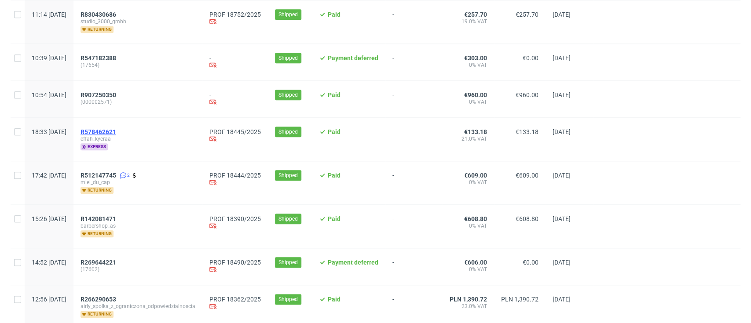
click at [116, 132] on span "R578462621" at bounding box center [98, 131] width 36 height 7
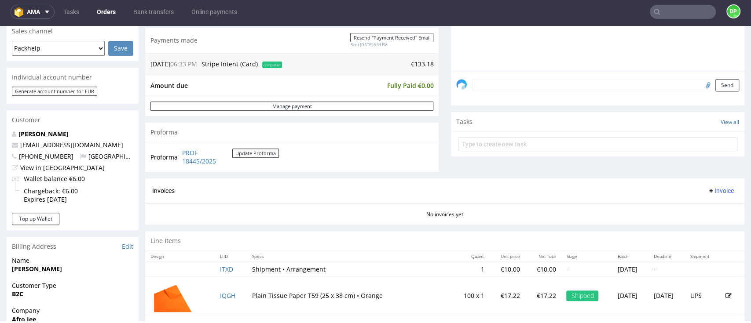
scroll to position [234, 0]
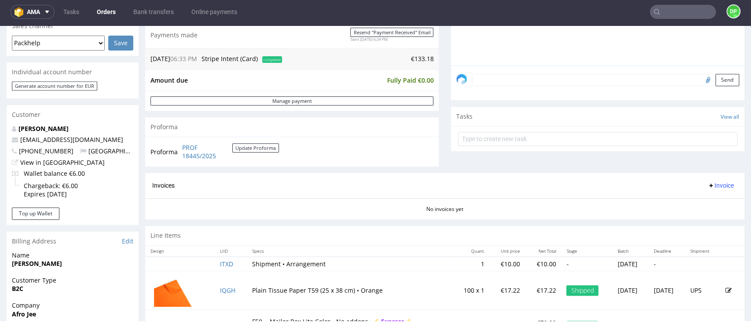
click at [707, 183] on span "Invoice" at bounding box center [720, 185] width 26 height 7
click at [689, 199] on li "Generate" at bounding box center [698, 204] width 57 height 16
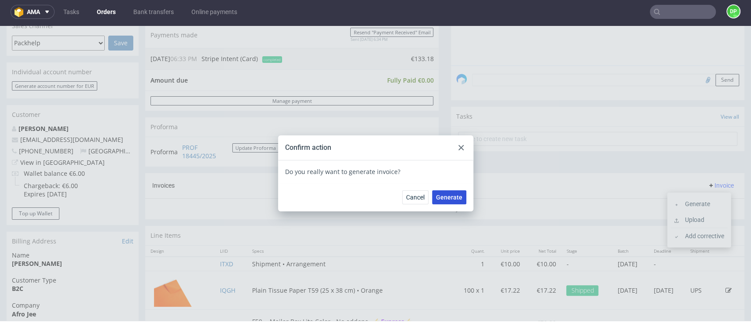
click at [439, 195] on span "Generate" at bounding box center [449, 197] width 26 height 6
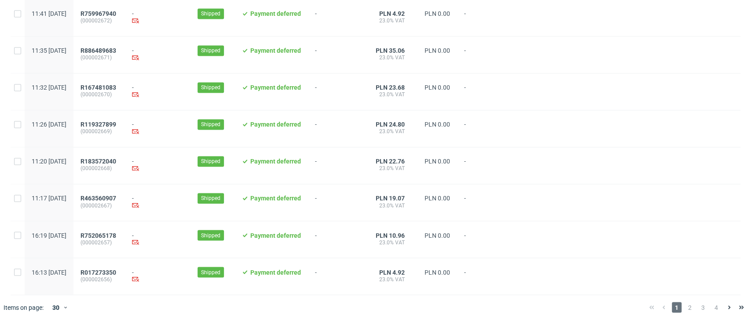
scroll to position [925, 0]
click at [685, 307] on span "2" at bounding box center [690, 307] width 10 height 11
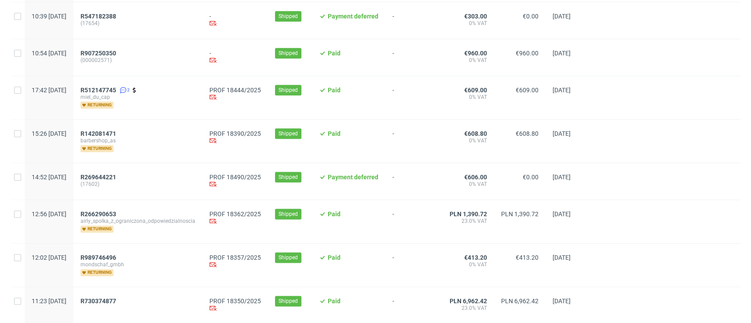
scroll to position [645, 0]
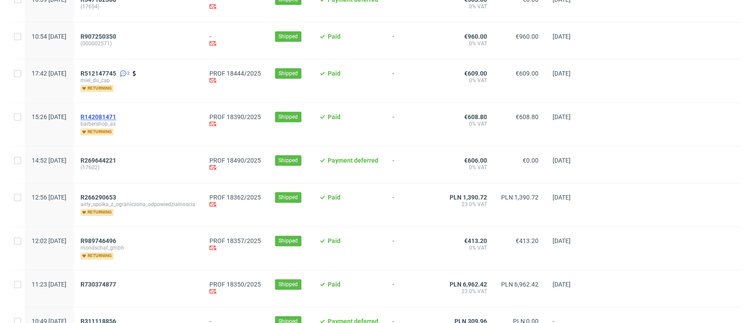
click at [116, 117] on span "R142081471" at bounding box center [98, 116] width 36 height 7
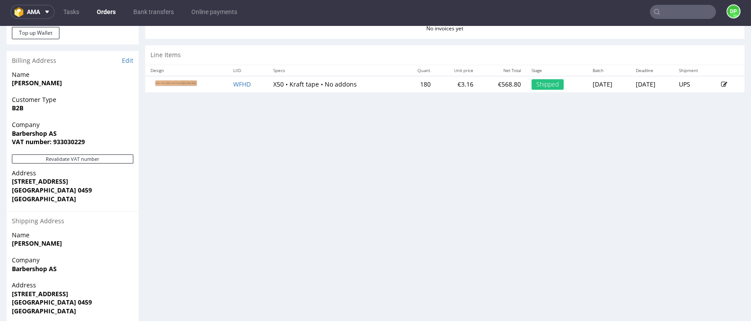
scroll to position [445, 0]
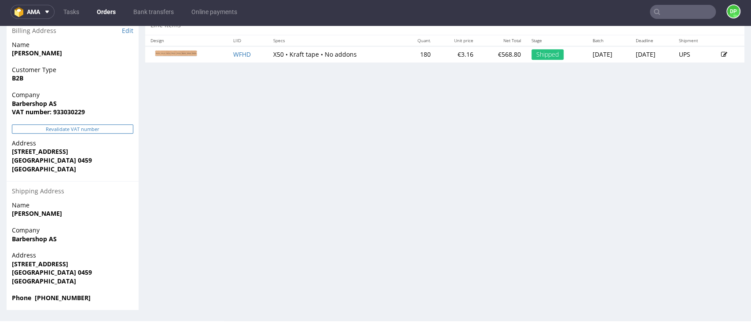
click at [74, 130] on button "Revalidate VAT number" at bounding box center [72, 128] width 121 height 9
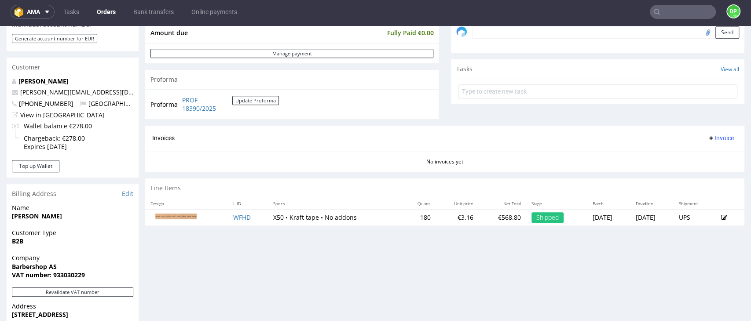
scroll to position [293, 0]
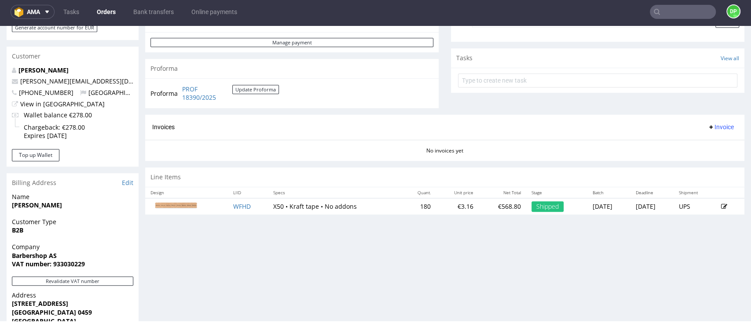
click at [707, 124] on span "Invoice" at bounding box center [720, 127] width 26 height 7
click at [695, 146] on span "Generate" at bounding box center [702, 145] width 43 height 9
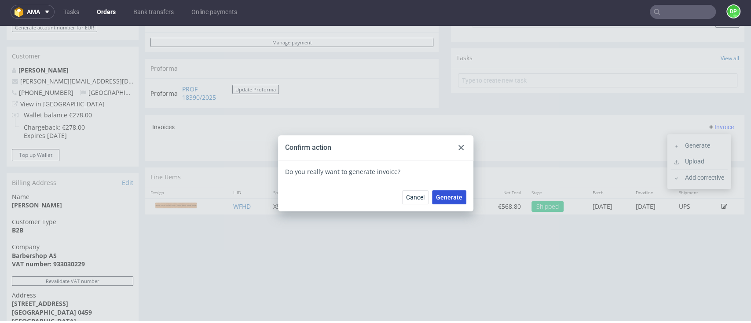
click at [456, 198] on span "Generate" at bounding box center [449, 197] width 26 height 6
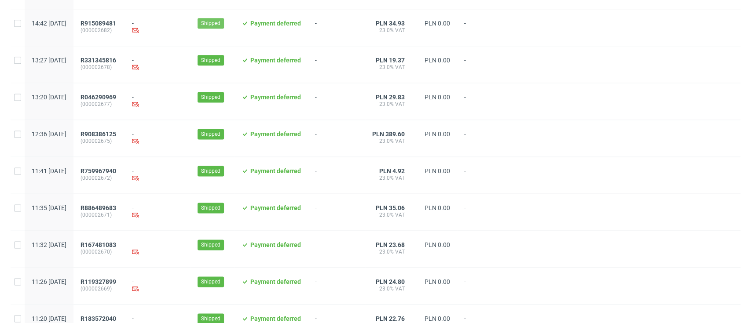
scroll to position [925, 0]
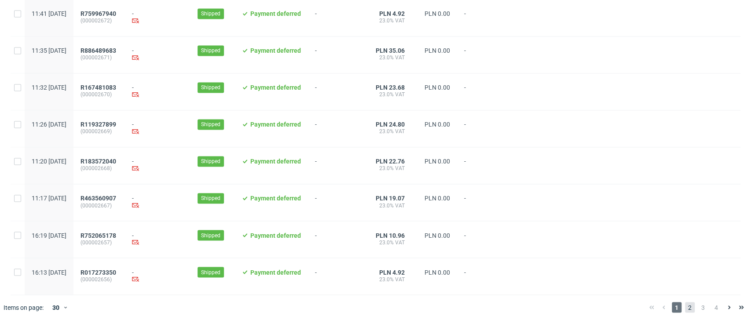
click at [685, 306] on span "2" at bounding box center [690, 307] width 10 height 11
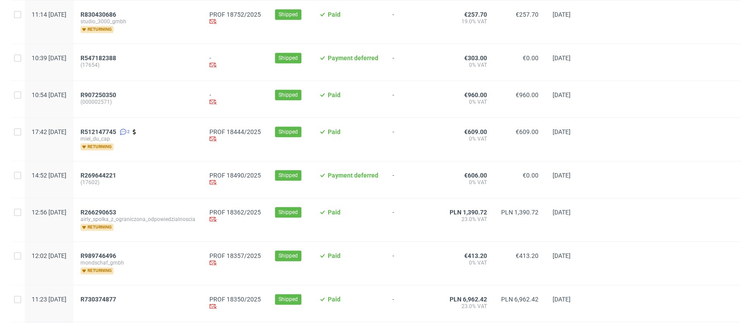
scroll to position [645, 0]
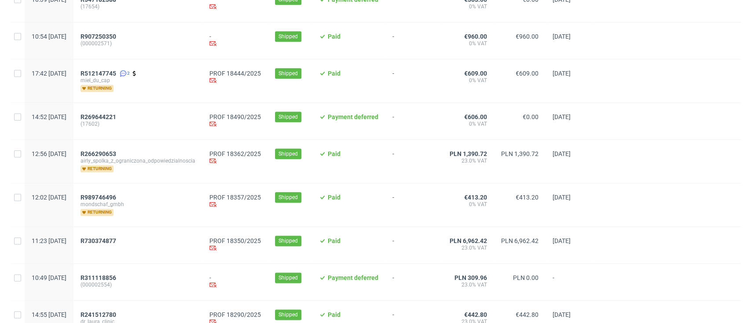
click at [124, 70] on div "R512147745 2 miel_du_cap returning" at bounding box center [137, 80] width 129 height 43
click at [116, 76] on span "R512147745" at bounding box center [98, 73] width 36 height 7
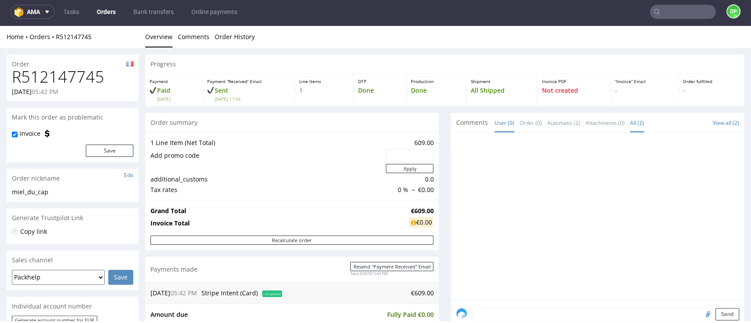
click at [630, 124] on link "All (2)" at bounding box center [637, 122] width 14 height 19
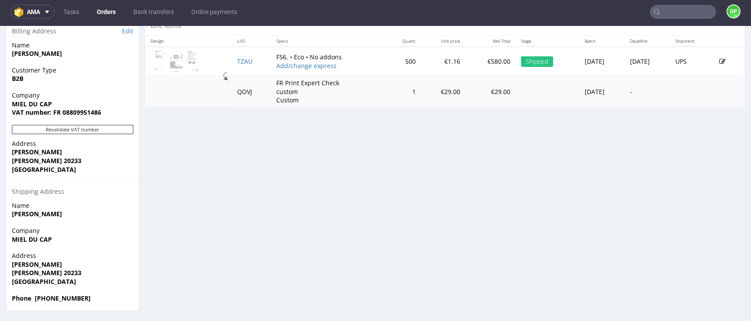
scroll to position [445, 0]
click at [71, 130] on button "Revalidate VAT number" at bounding box center [72, 128] width 121 height 9
click at [93, 128] on button "Revalidate VAT number" at bounding box center [72, 128] width 121 height 9
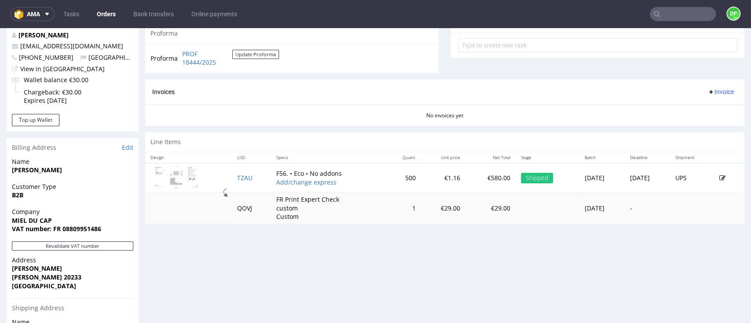
scroll to position [234, 0]
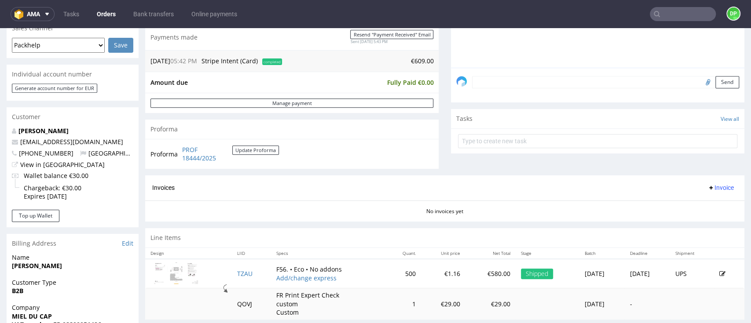
click at [709, 188] on span "Invoice" at bounding box center [720, 187] width 26 height 7
click at [688, 199] on li "Generate" at bounding box center [698, 206] width 57 height 16
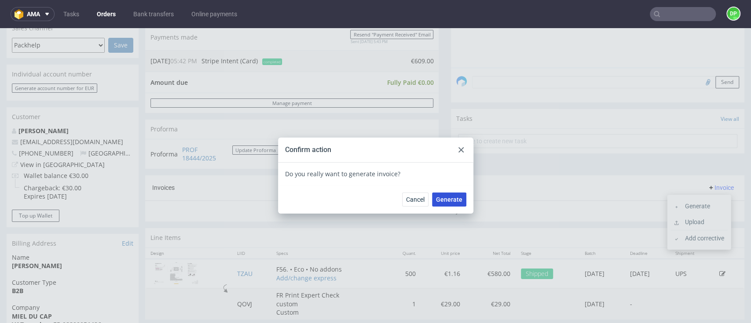
click at [454, 198] on span "Generate" at bounding box center [449, 200] width 26 height 6
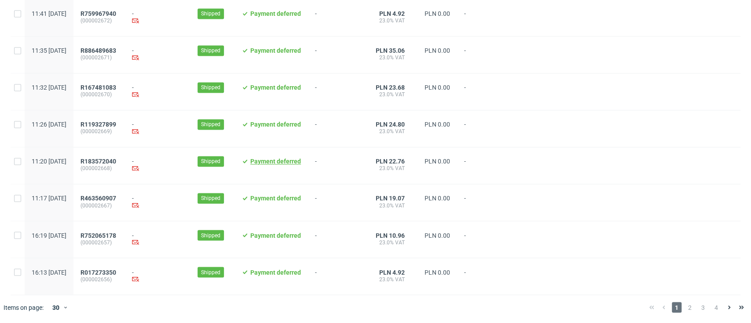
scroll to position [925, 0]
click at [685, 306] on span "2" at bounding box center [690, 307] width 10 height 11
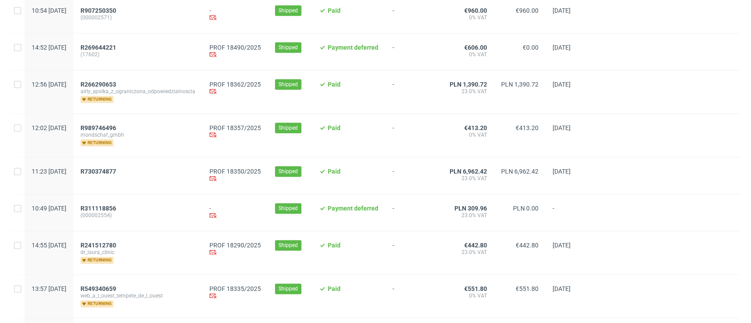
scroll to position [645, 0]
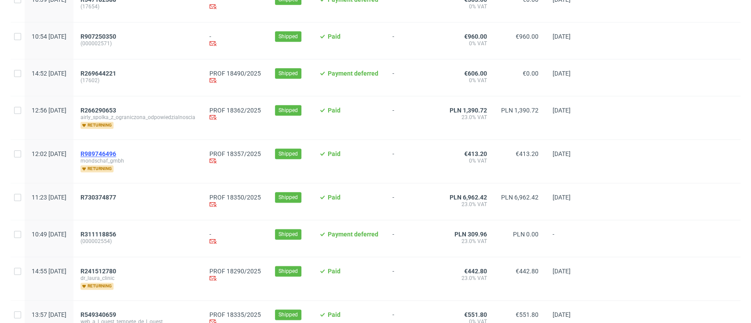
click at [116, 157] on span "R989746496" at bounding box center [98, 153] width 36 height 7
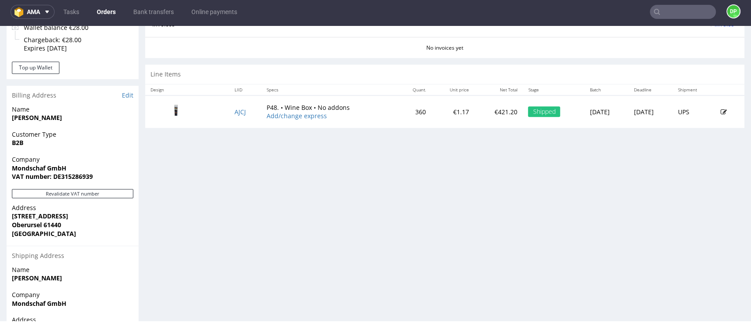
scroll to position [445, 0]
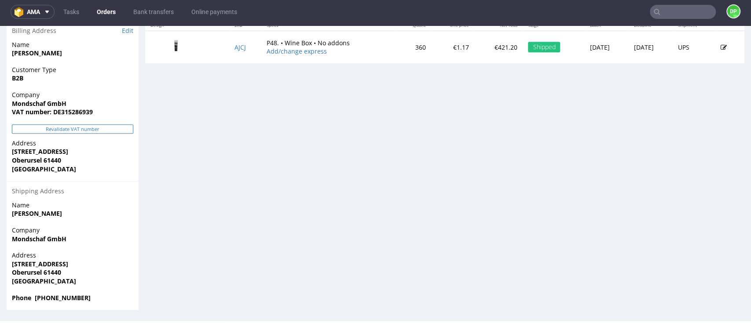
click at [47, 127] on button "Revalidate VAT number" at bounding box center [72, 128] width 121 height 9
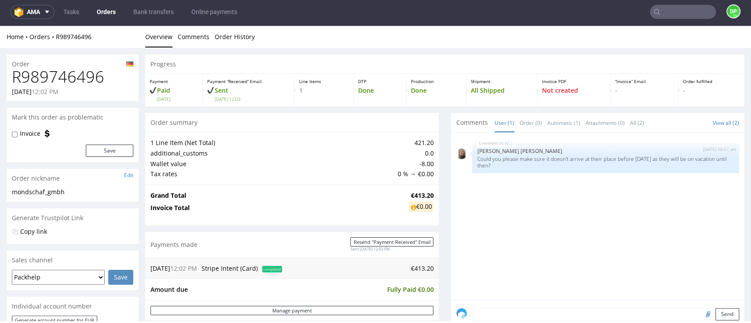
scroll to position [436, 0]
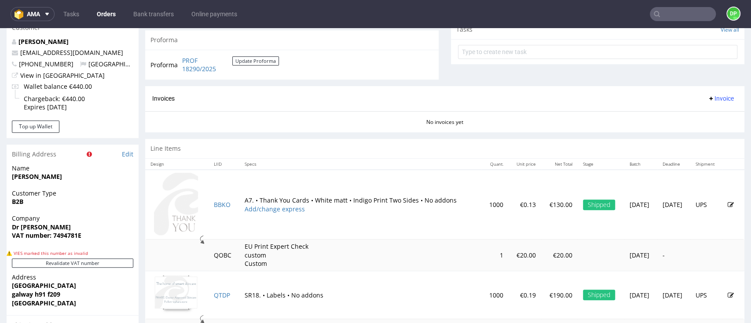
scroll to position [352, 0]
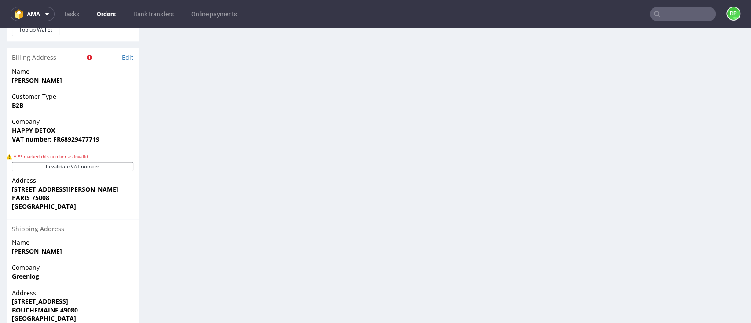
scroll to position [601, 0]
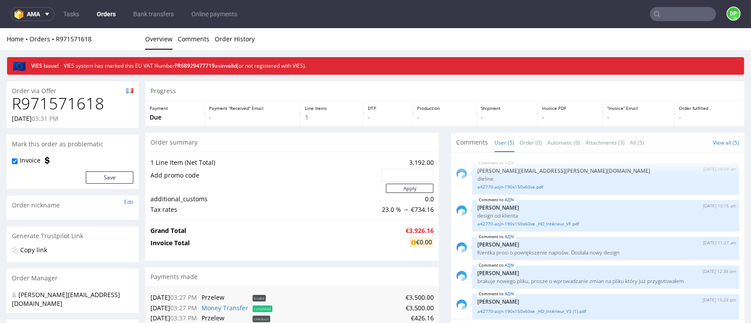
scroll to position [4, 0]
